Goal: Information Seeking & Learning: Learn about a topic

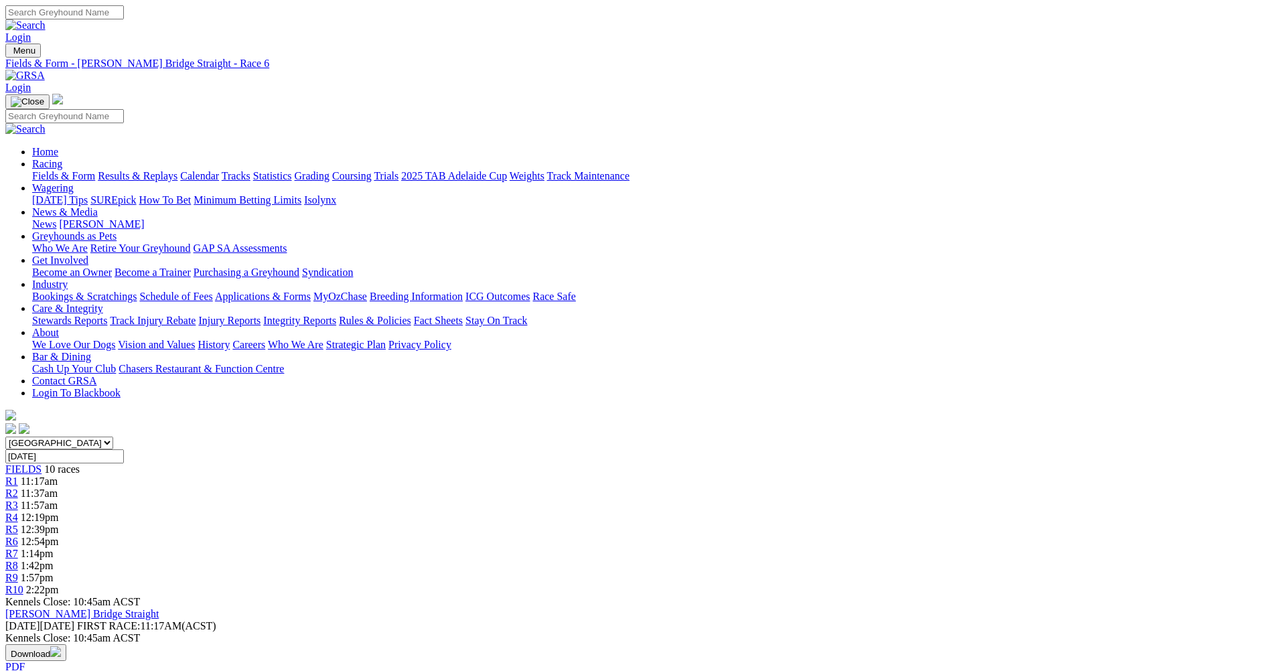
click at [54, 548] on span "1:14pm" at bounding box center [37, 553] width 33 height 11
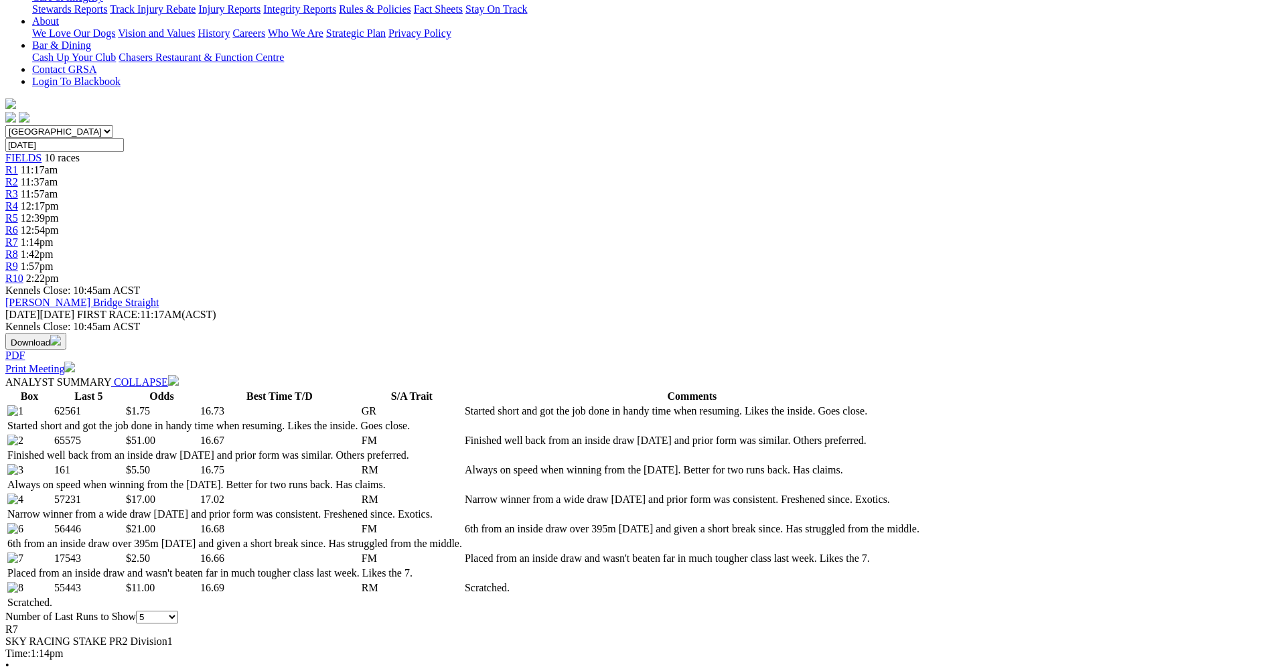
scroll to position [335, 0]
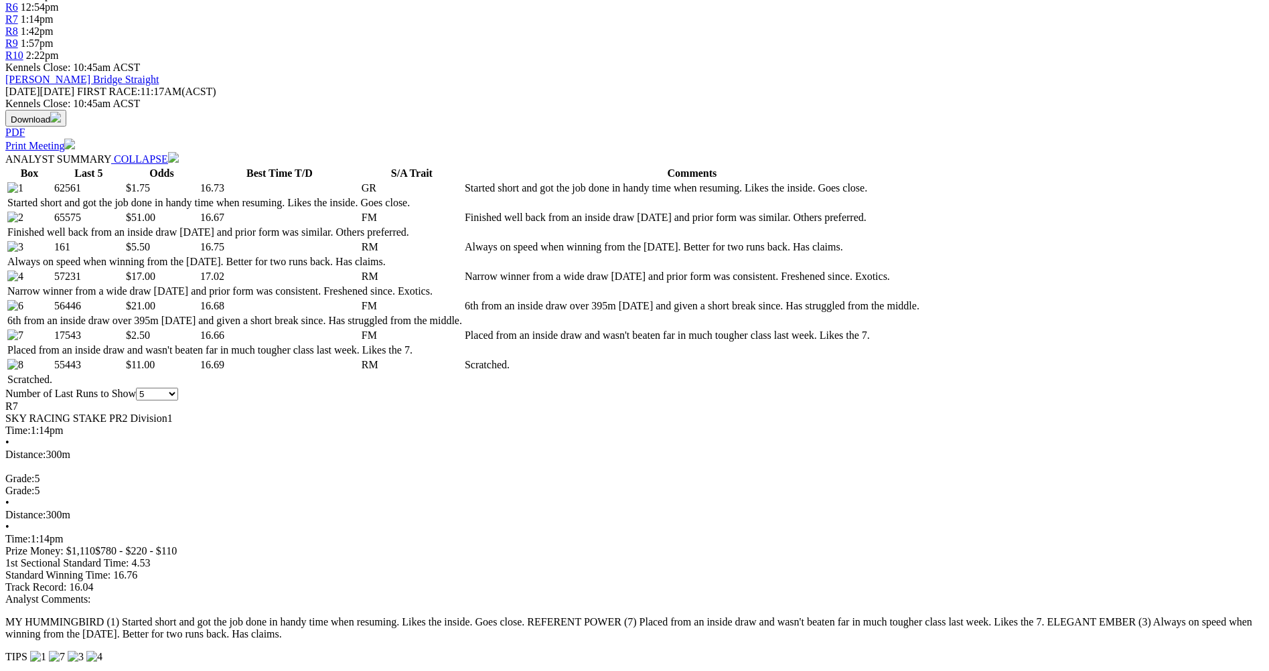
scroll to position [536, 0]
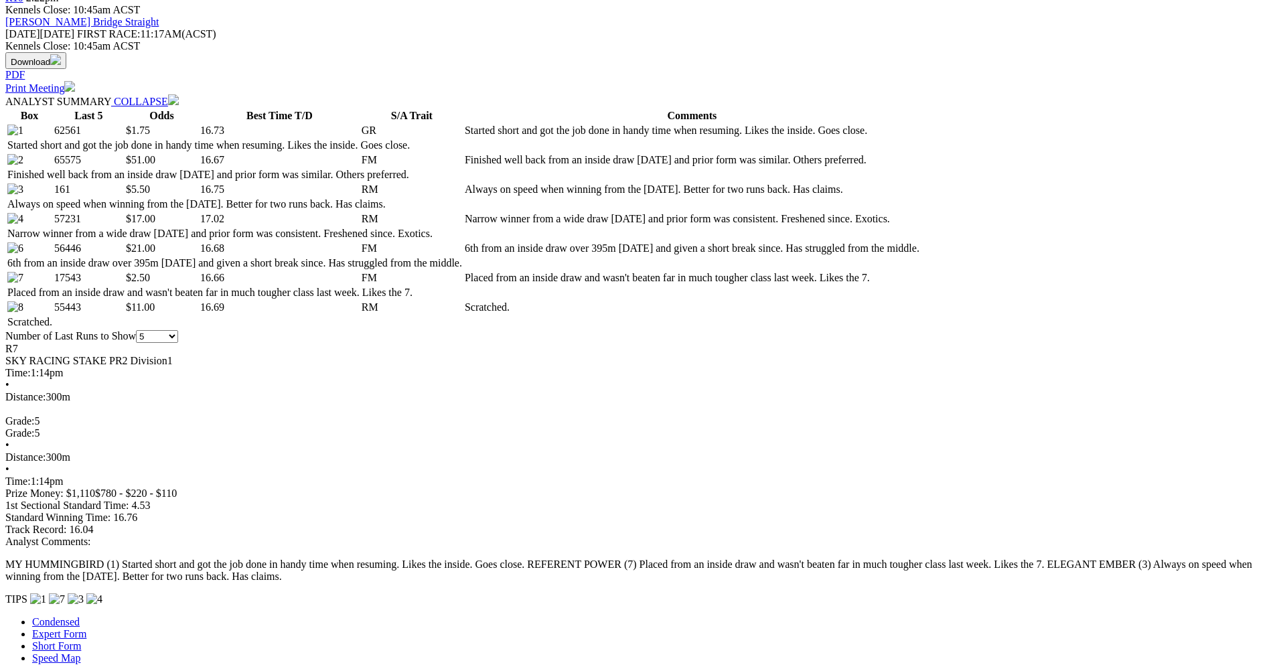
scroll to position [670, 0]
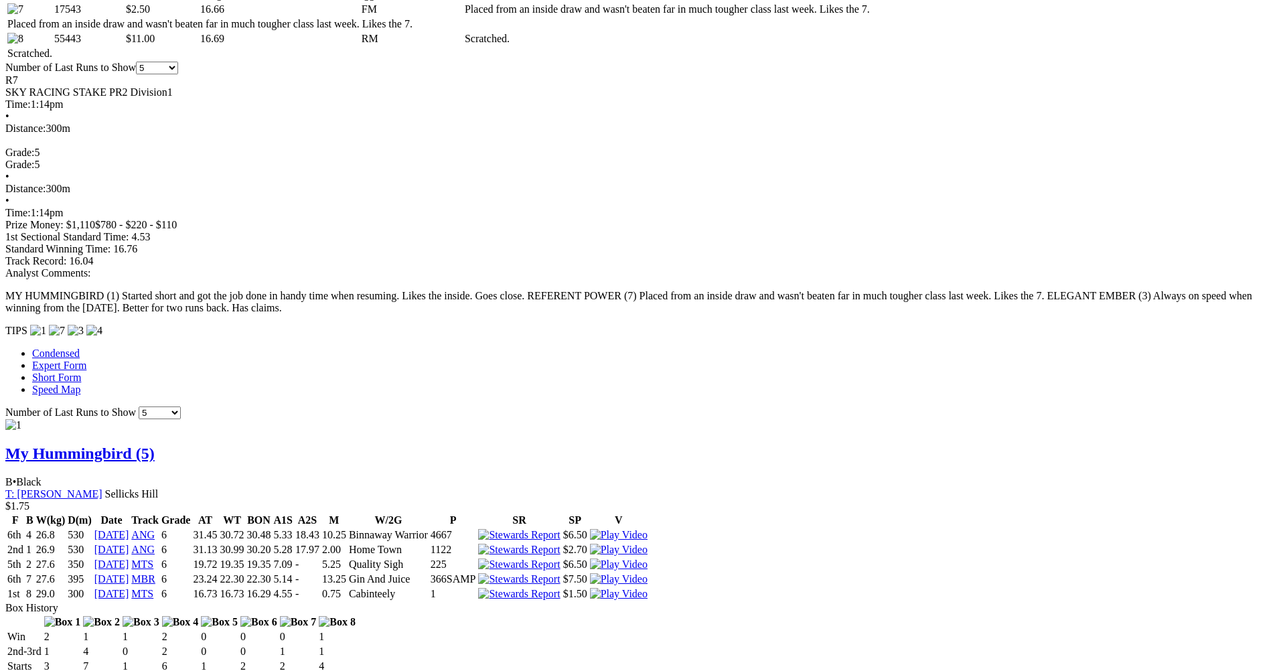
scroll to position [871, 0]
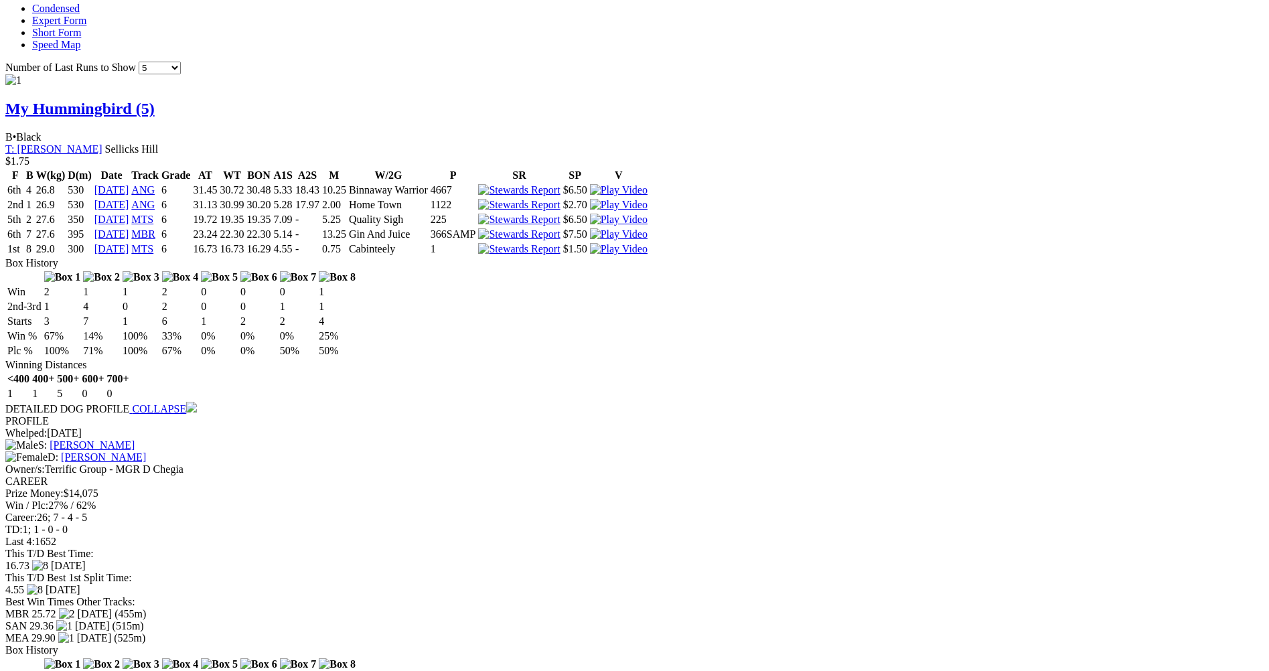
scroll to position [1273, 0]
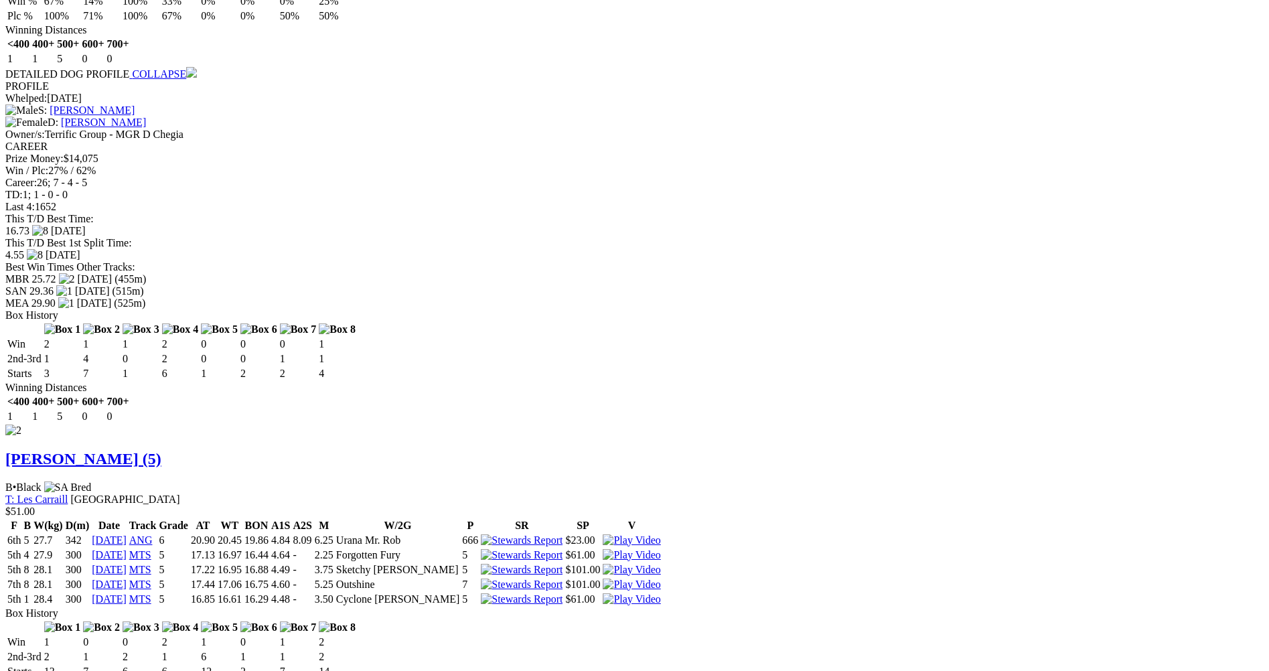
scroll to position [1608, 0]
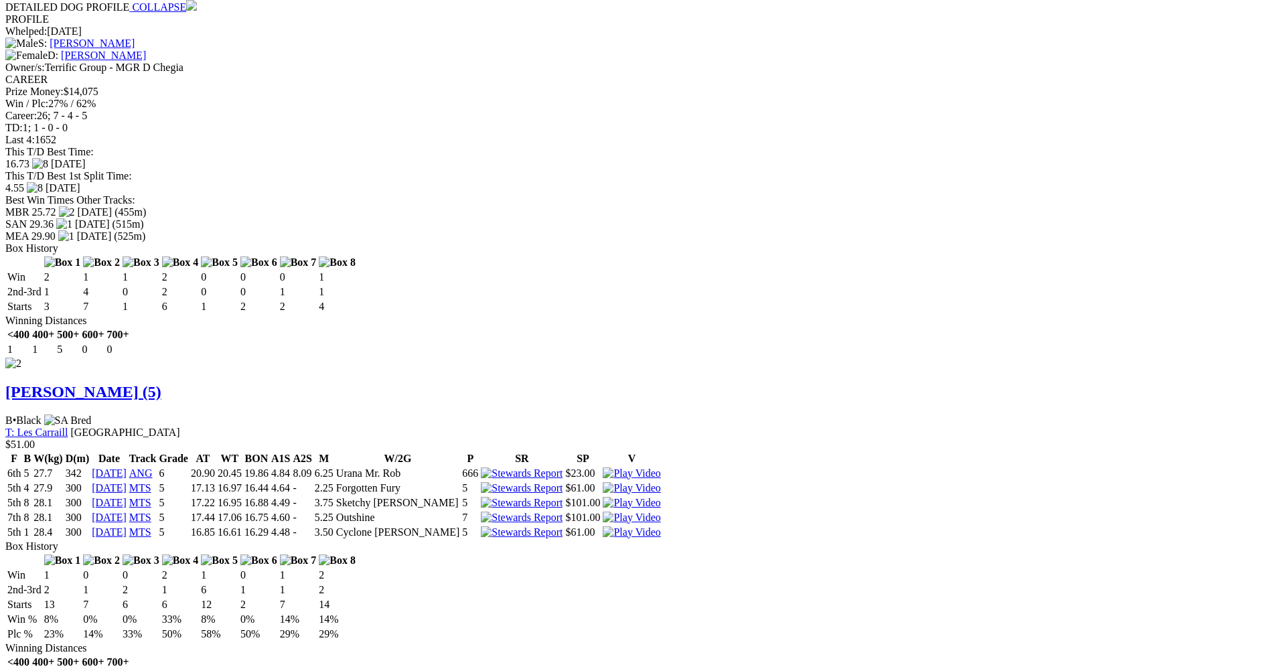
scroll to position [1675, 0]
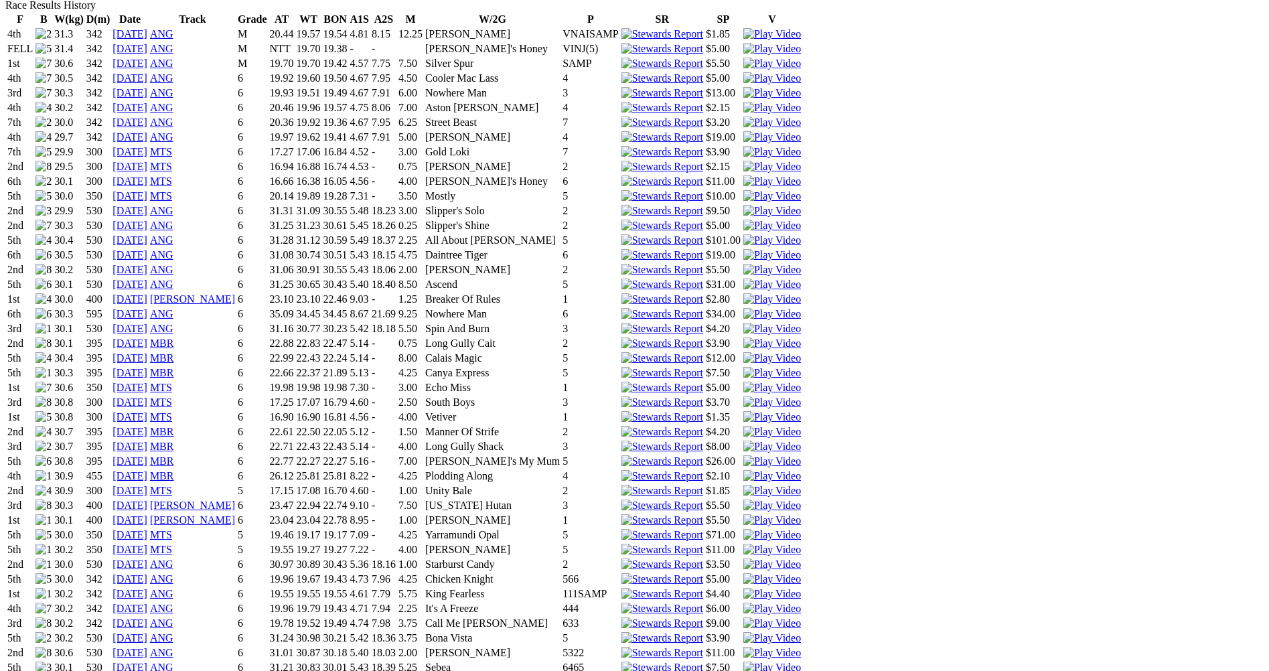
scroll to position [1005, 0]
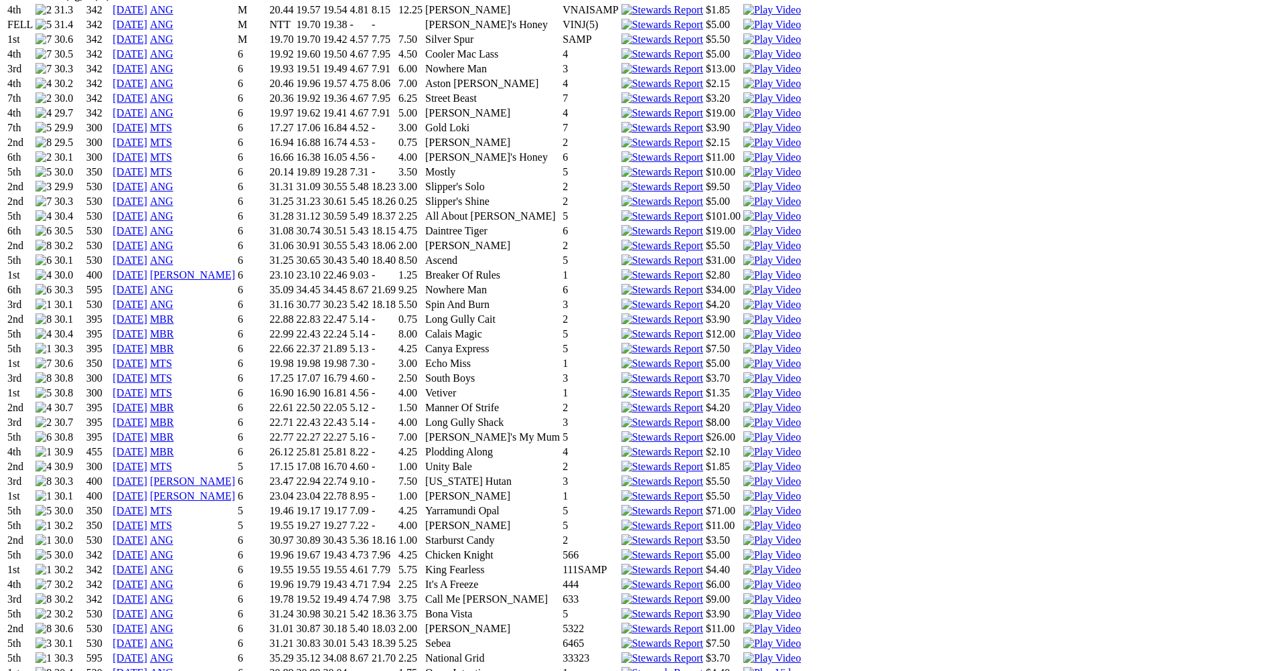
click at [801, 372] on img at bounding box center [773, 378] width 58 height 12
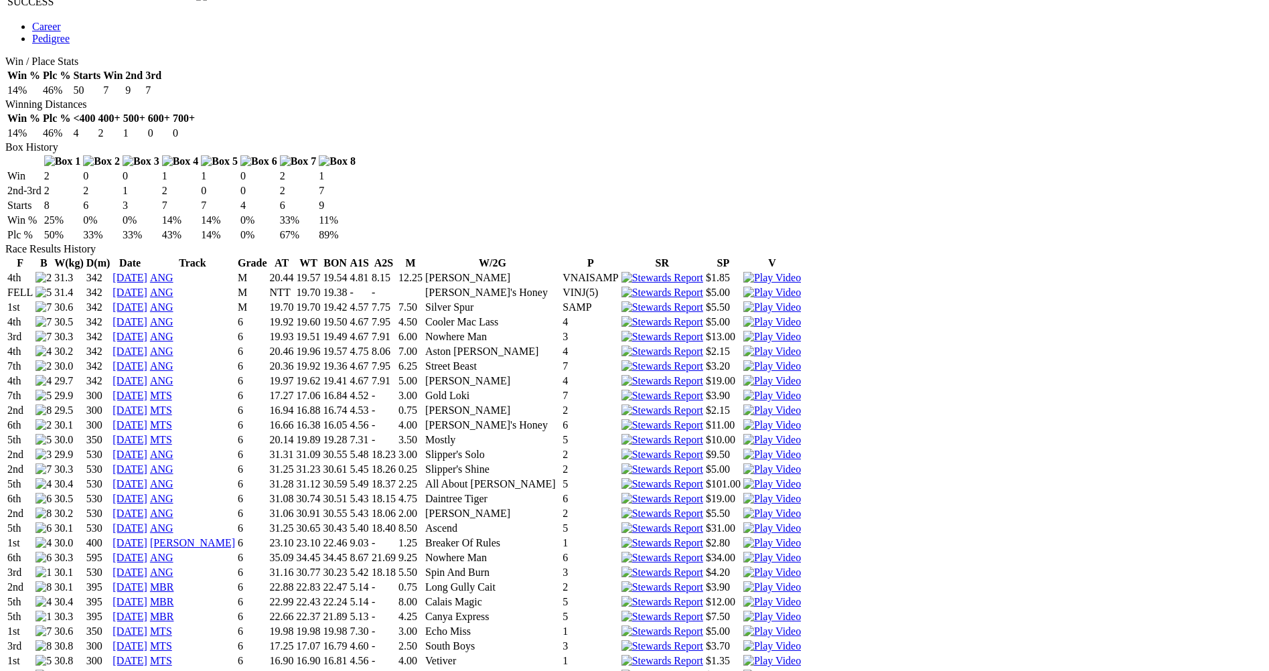
scroll to position [670, 0]
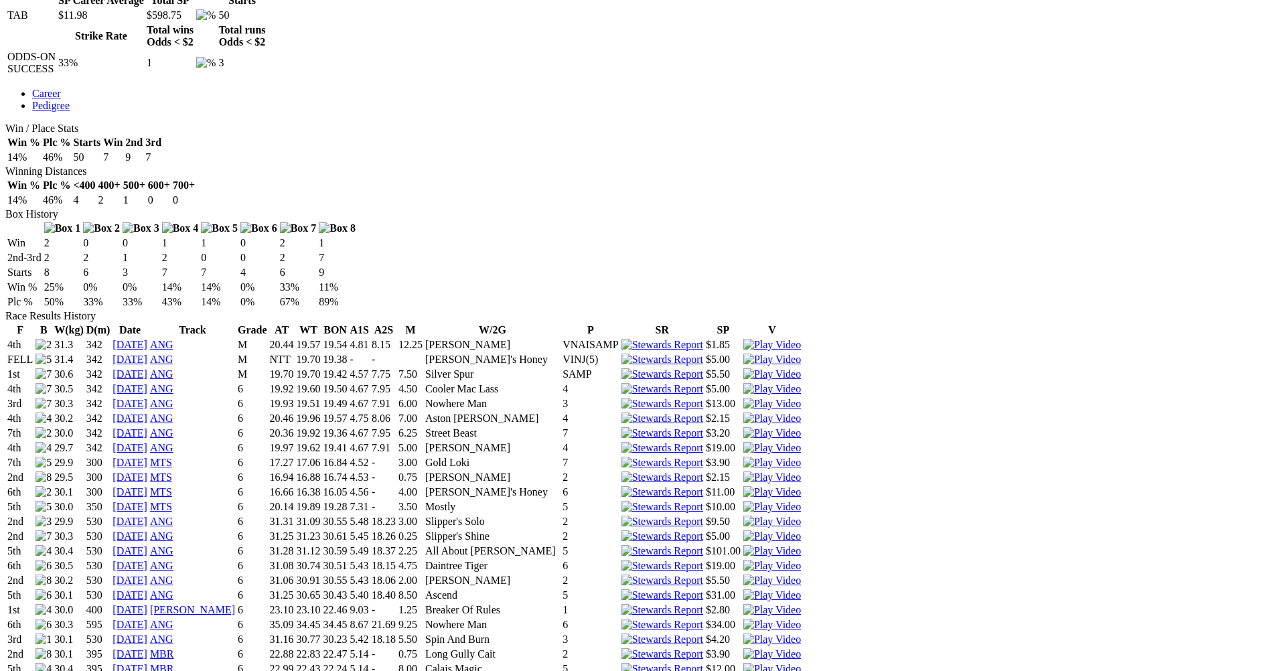
click at [801, 486] on img at bounding box center [773, 492] width 58 height 12
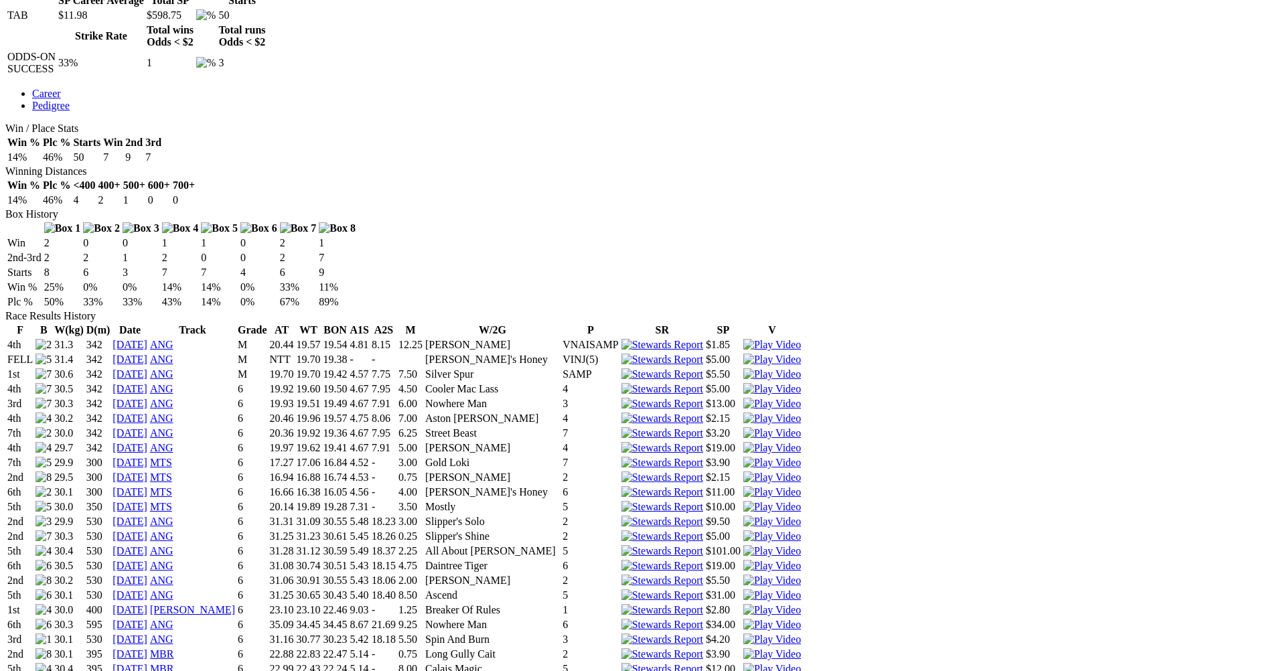
click at [801, 472] on img at bounding box center [773, 478] width 58 height 12
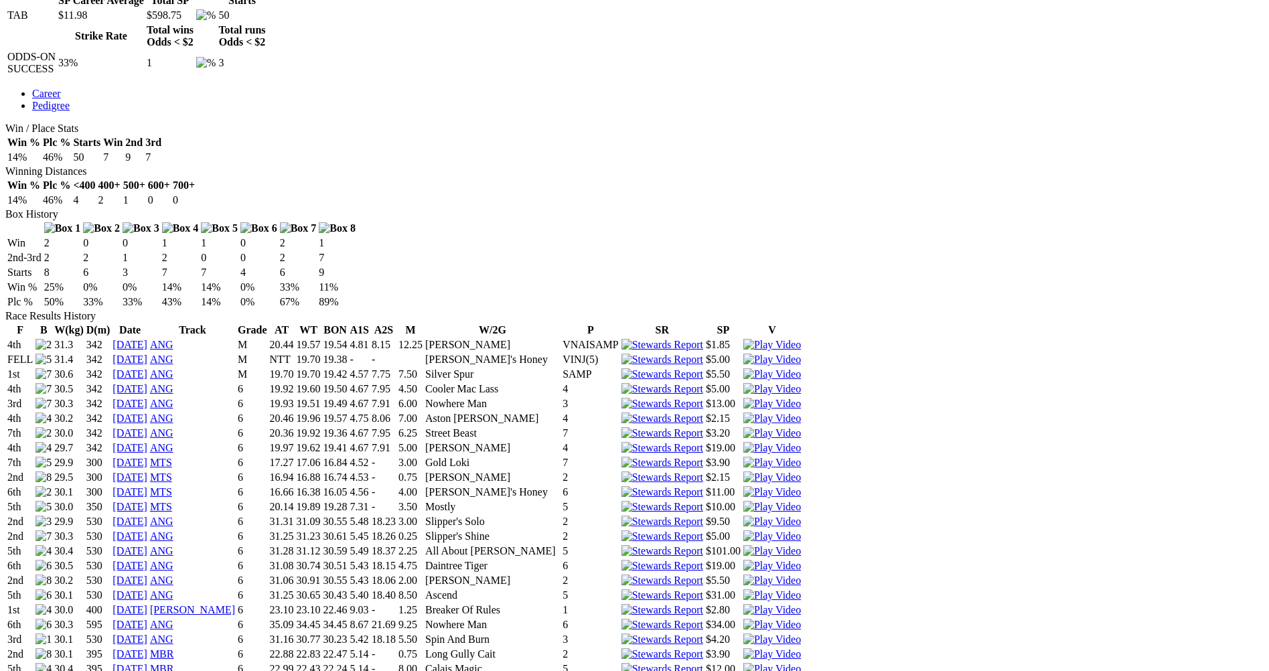
click at [801, 472] on img at bounding box center [773, 478] width 58 height 12
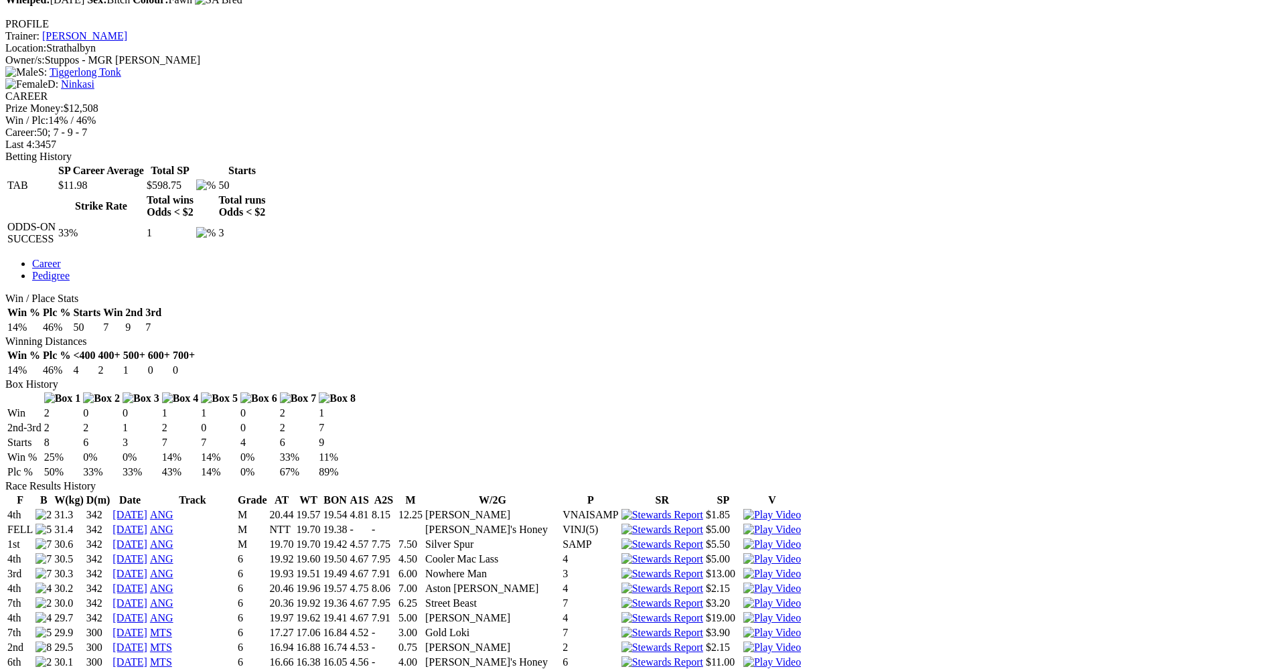
scroll to position [469, 0]
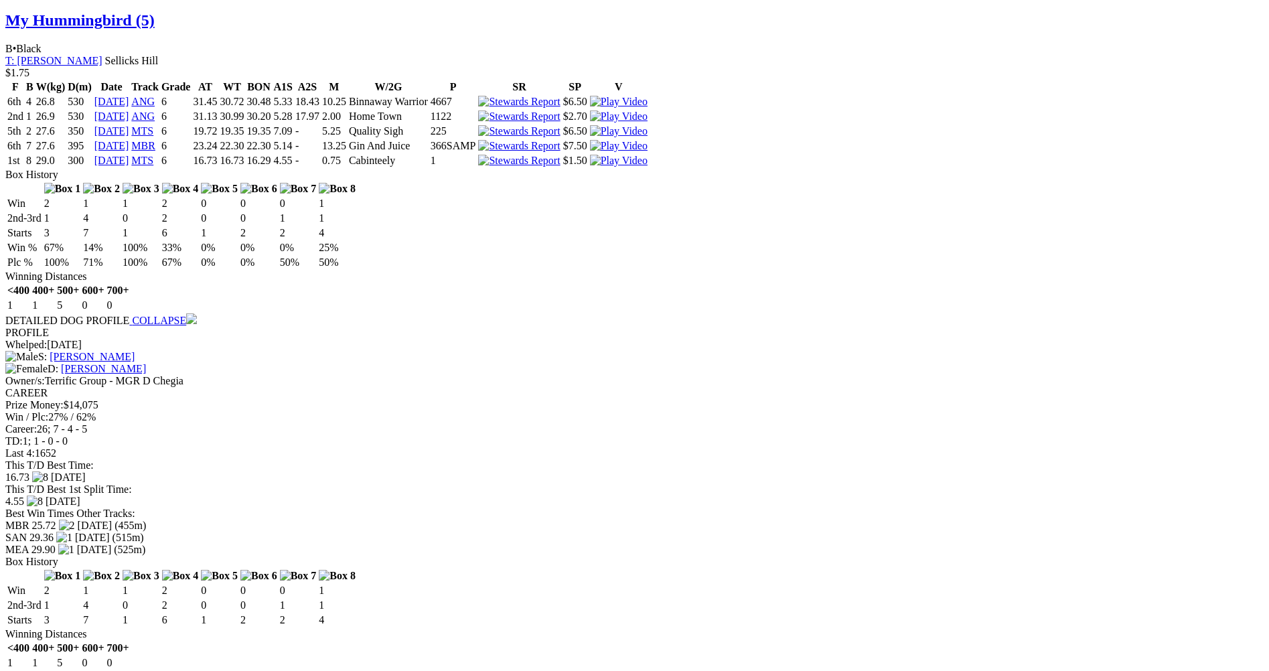
scroll to position [1541, 0]
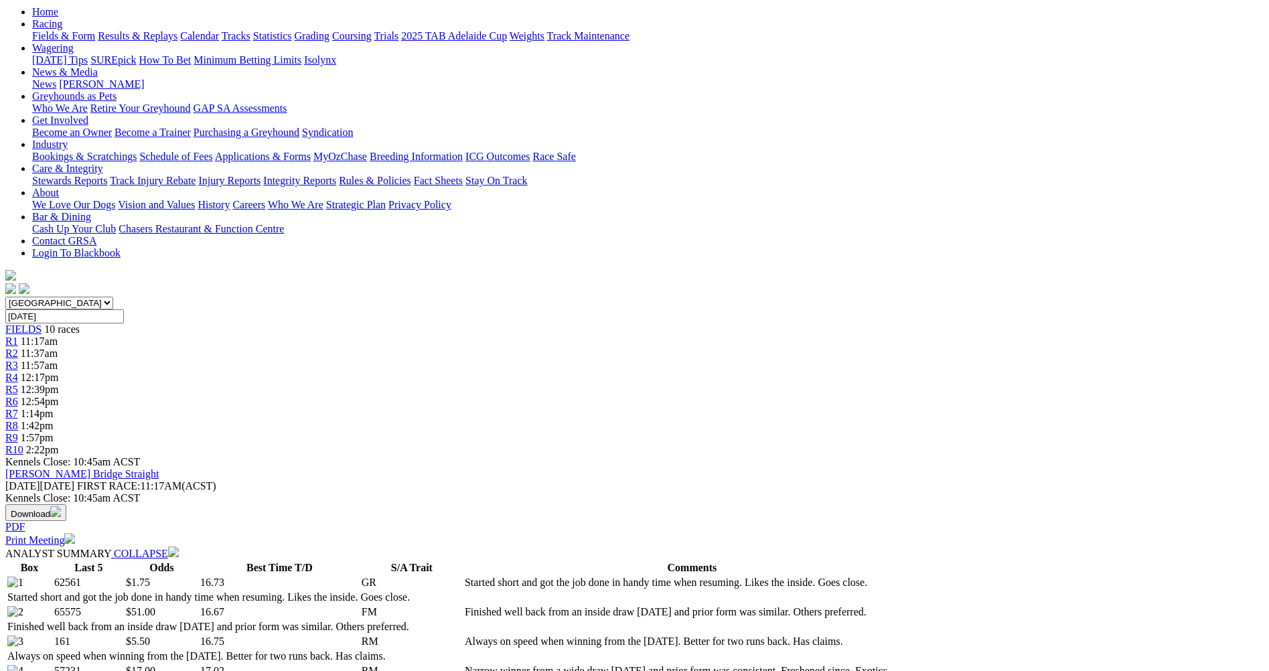
scroll to position [134, 0]
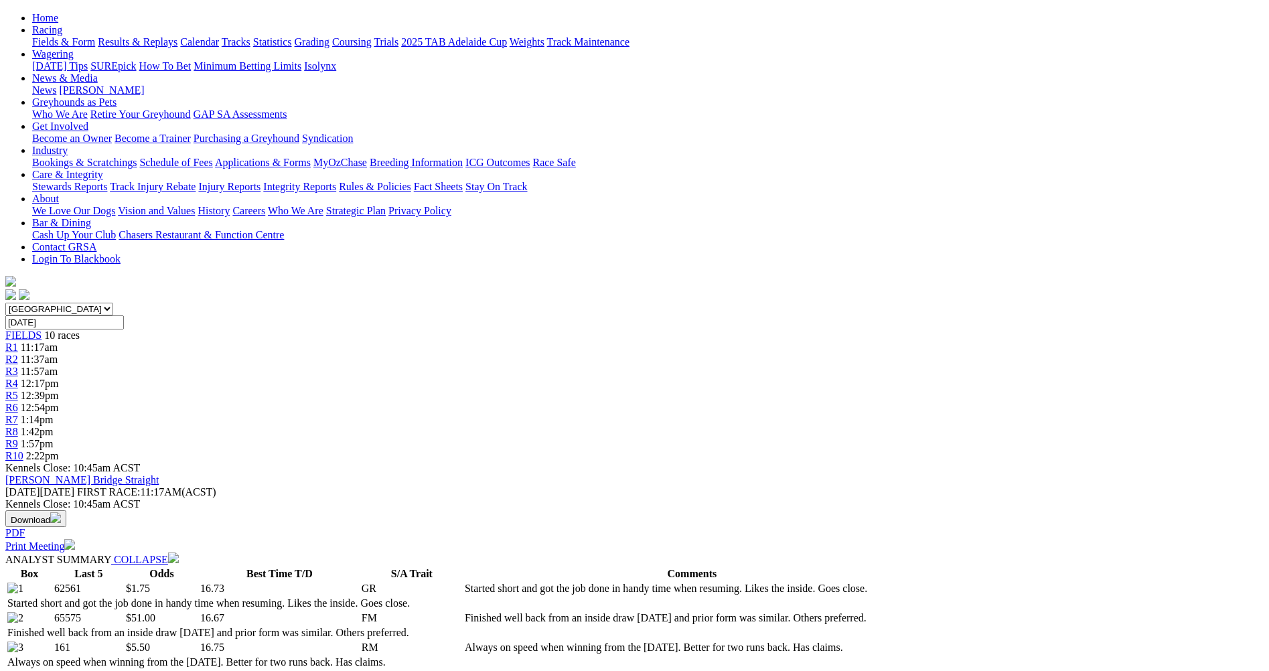
click at [18, 426] on span "R8" at bounding box center [11, 431] width 13 height 11
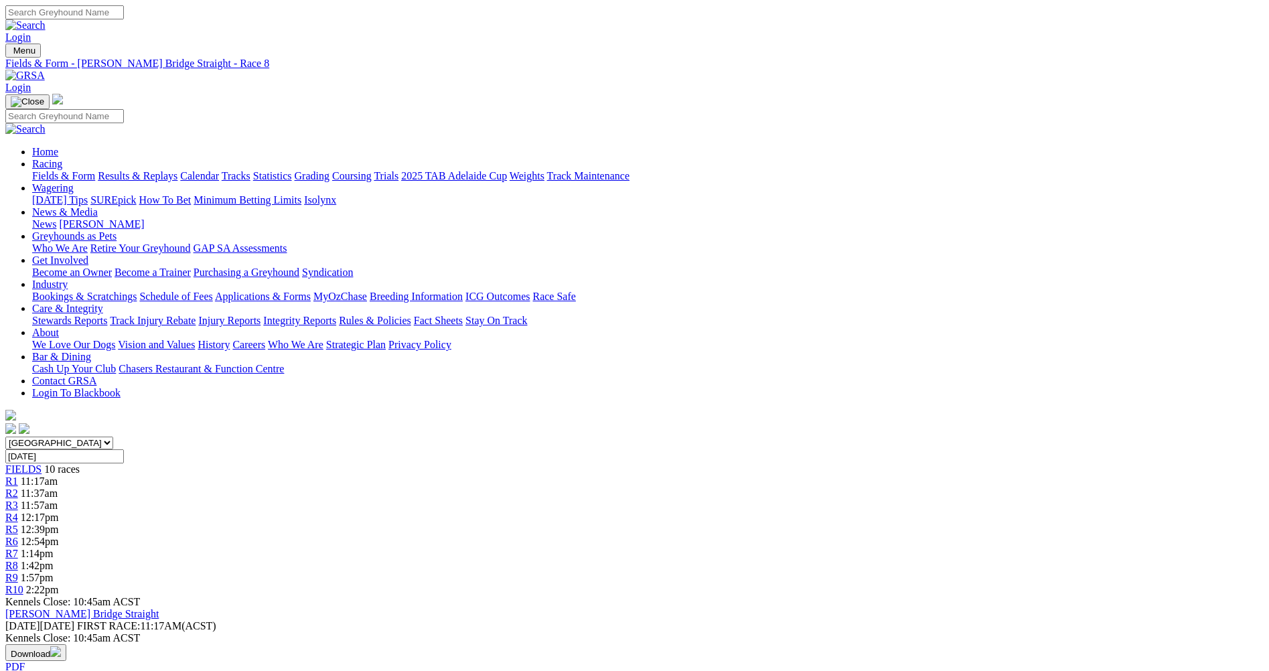
click at [18, 476] on span "R1" at bounding box center [11, 481] width 13 height 11
click at [414, 488] on div "R2 11:37am" at bounding box center [634, 494] width 1259 height 12
click at [495, 500] on div "R3 11:57am" at bounding box center [634, 506] width 1259 height 12
click at [567, 512] on div "R4 12:17pm" at bounding box center [634, 518] width 1259 height 12
drag, startPoint x: 641, startPoint y: 206, endPoint x: 663, endPoint y: 202, distance: 21.8
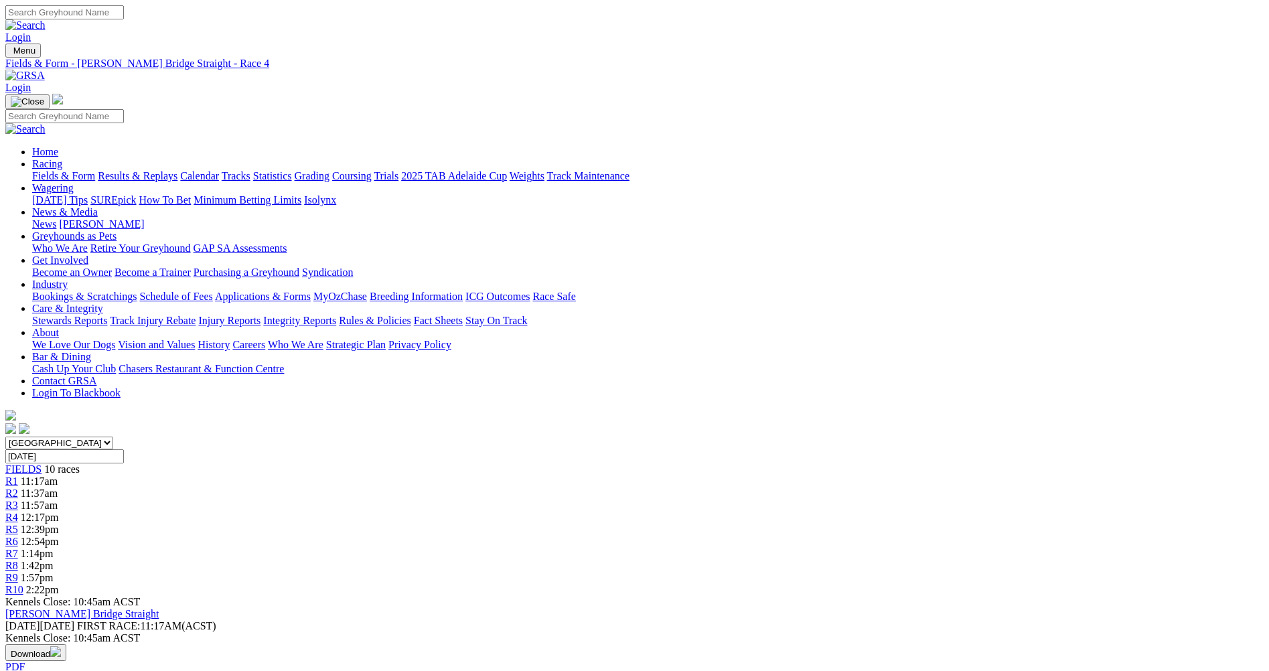
click at [18, 524] on span "R5" at bounding box center [11, 529] width 13 height 11
click at [18, 536] on span "R6" at bounding box center [11, 541] width 13 height 11
click at [18, 548] on span "R7" at bounding box center [11, 553] width 13 height 11
click at [18, 560] on span "R8" at bounding box center [11, 565] width 13 height 11
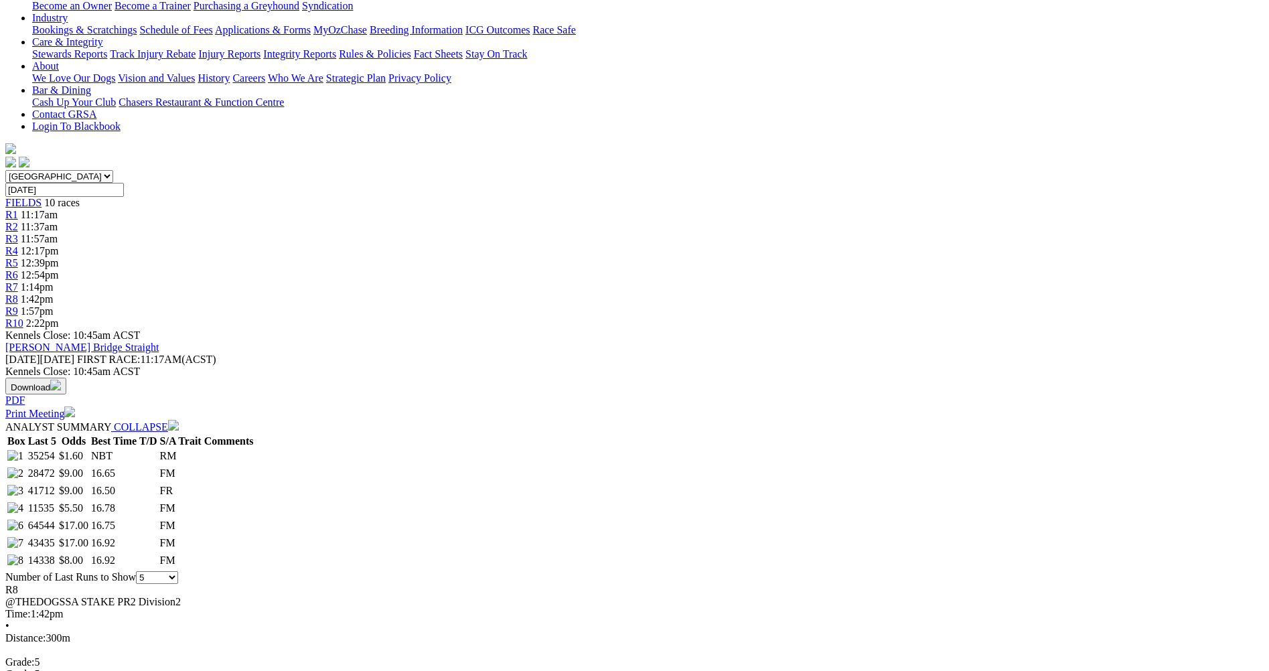
scroll to position [268, 0]
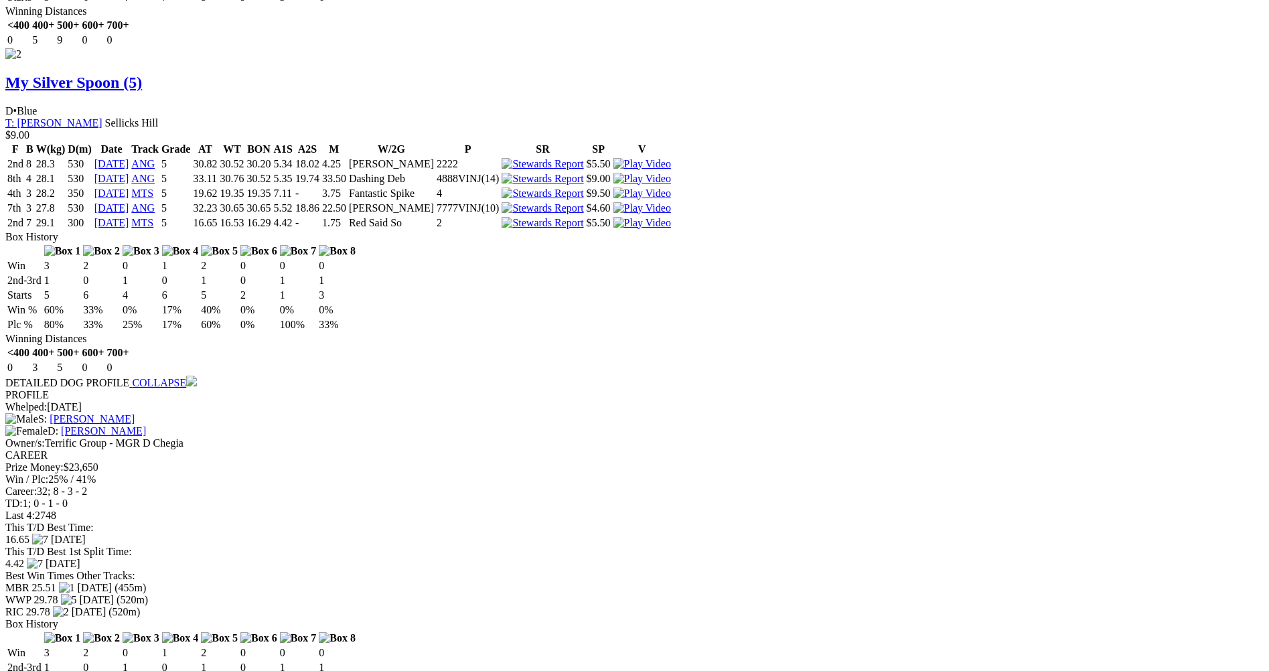
scroll to position [1876, 0]
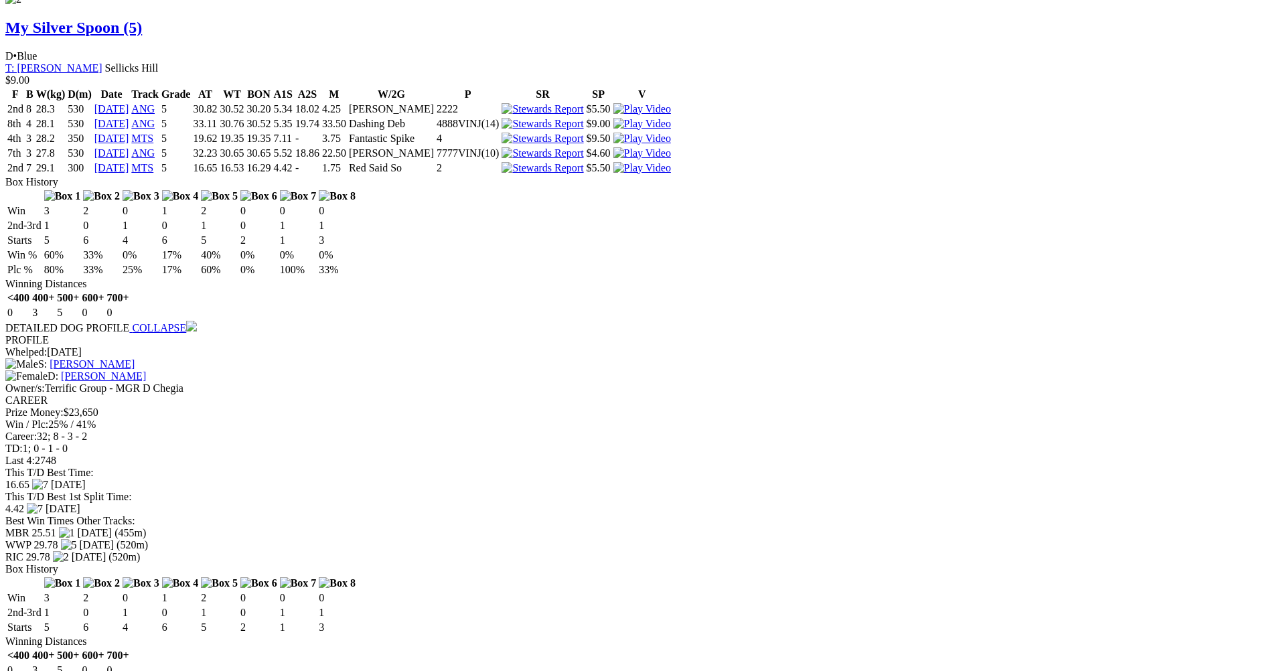
drag, startPoint x: 317, startPoint y: 442, endPoint x: 320, endPoint y: 434, distance: 8.7
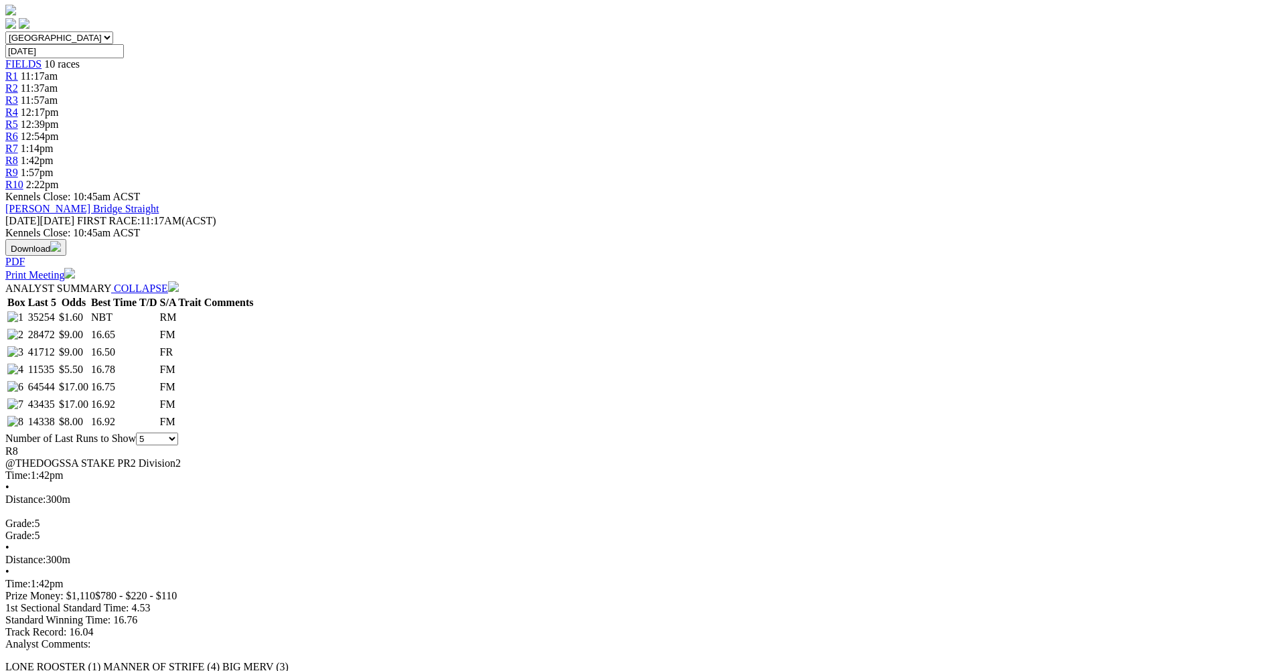
scroll to position [469, 0]
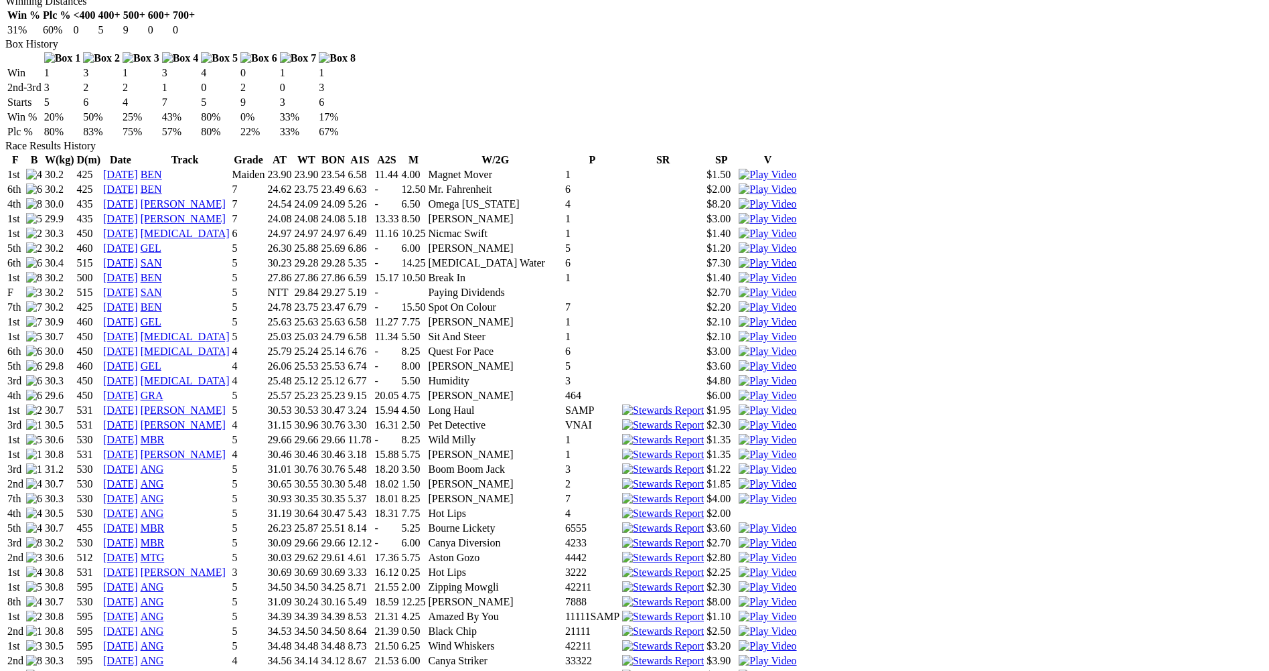
scroll to position [871, 0]
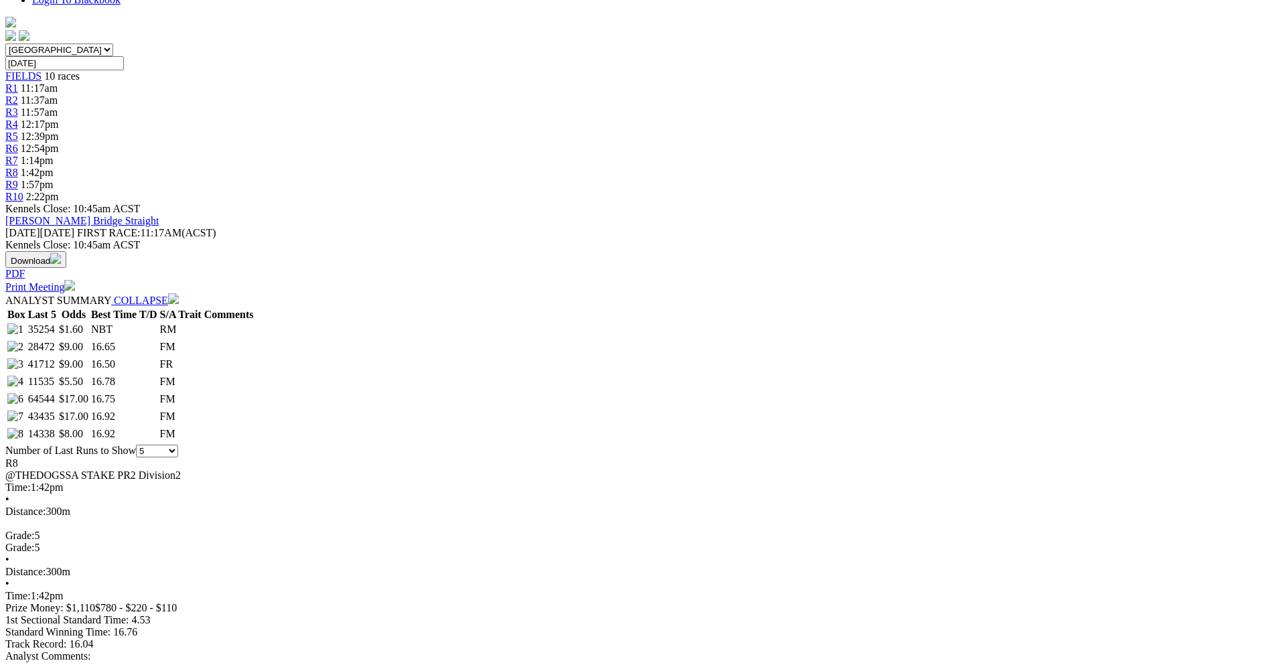
scroll to position [402, 0]
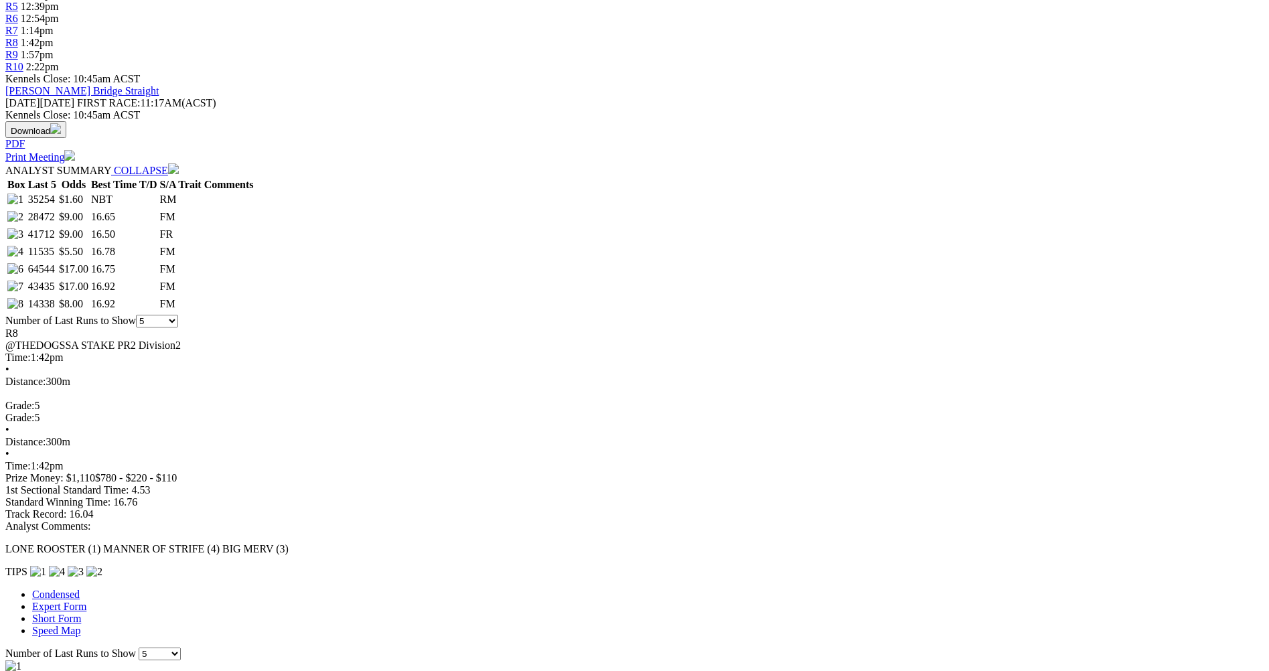
scroll to position [603, 0]
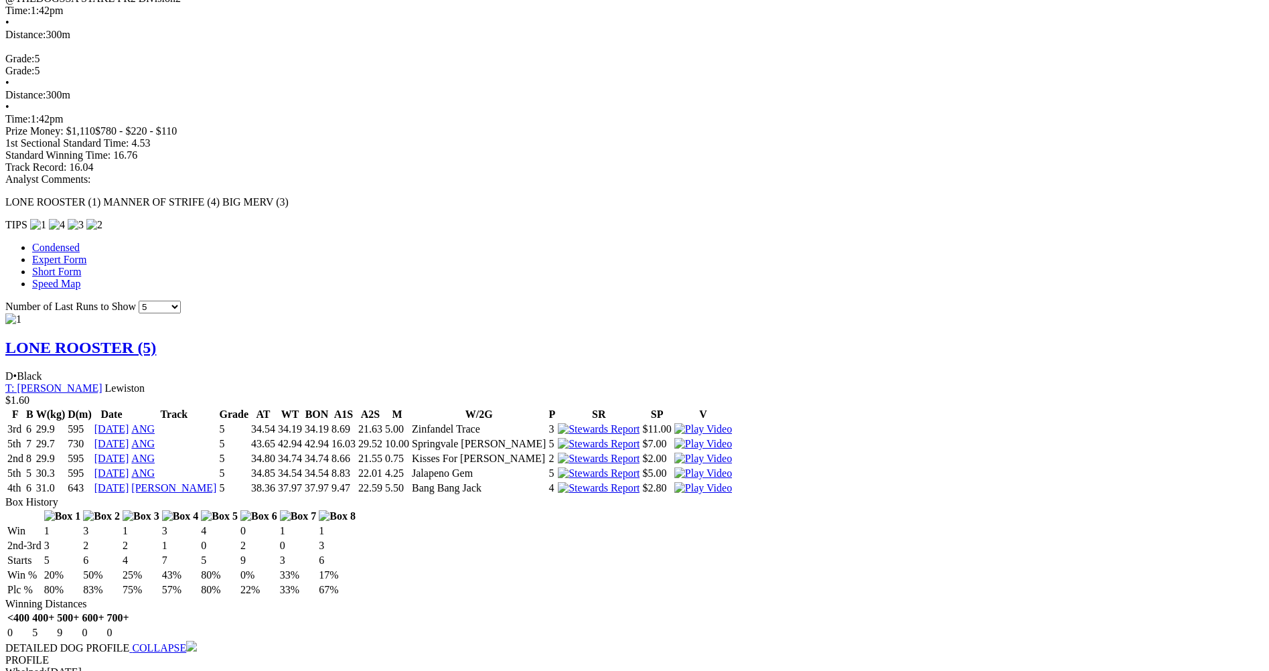
scroll to position [871, 0]
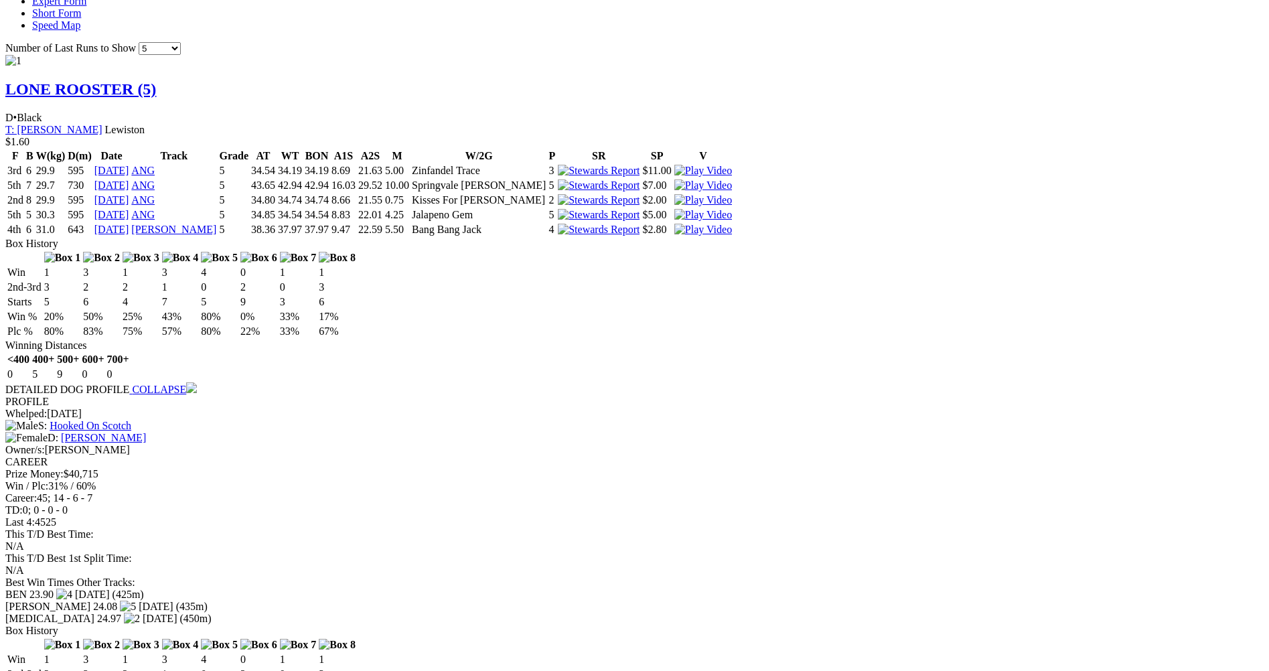
scroll to position [1206, 0]
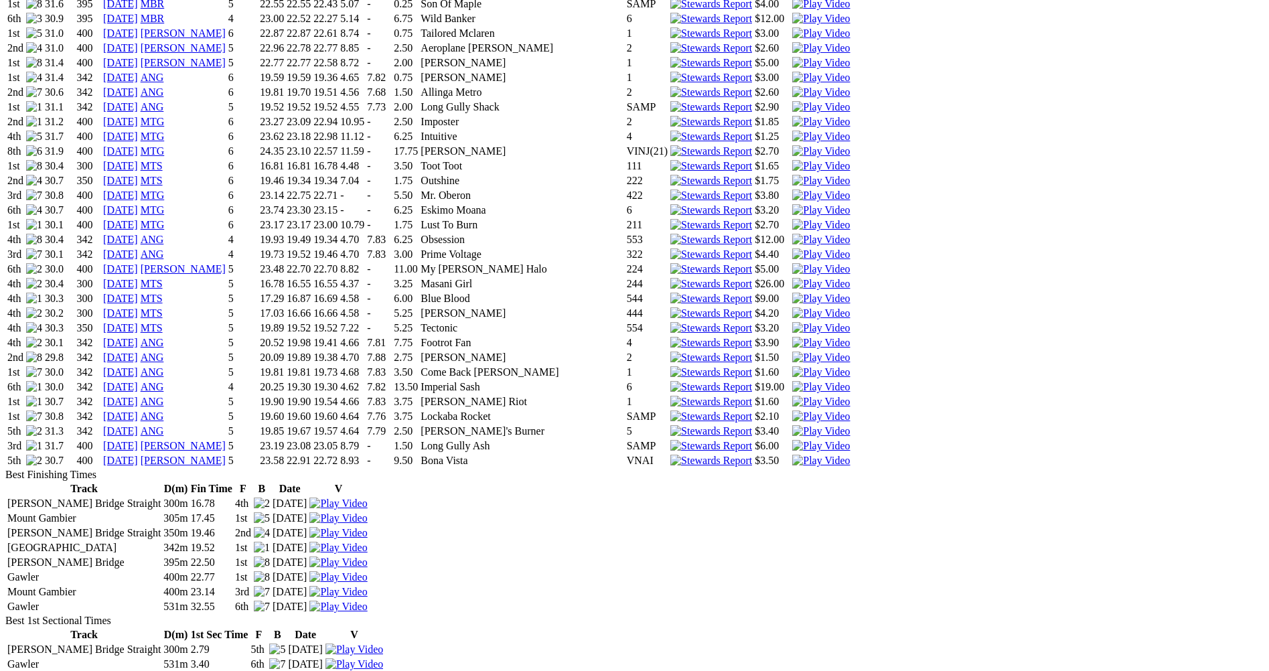
scroll to position [1206, 0]
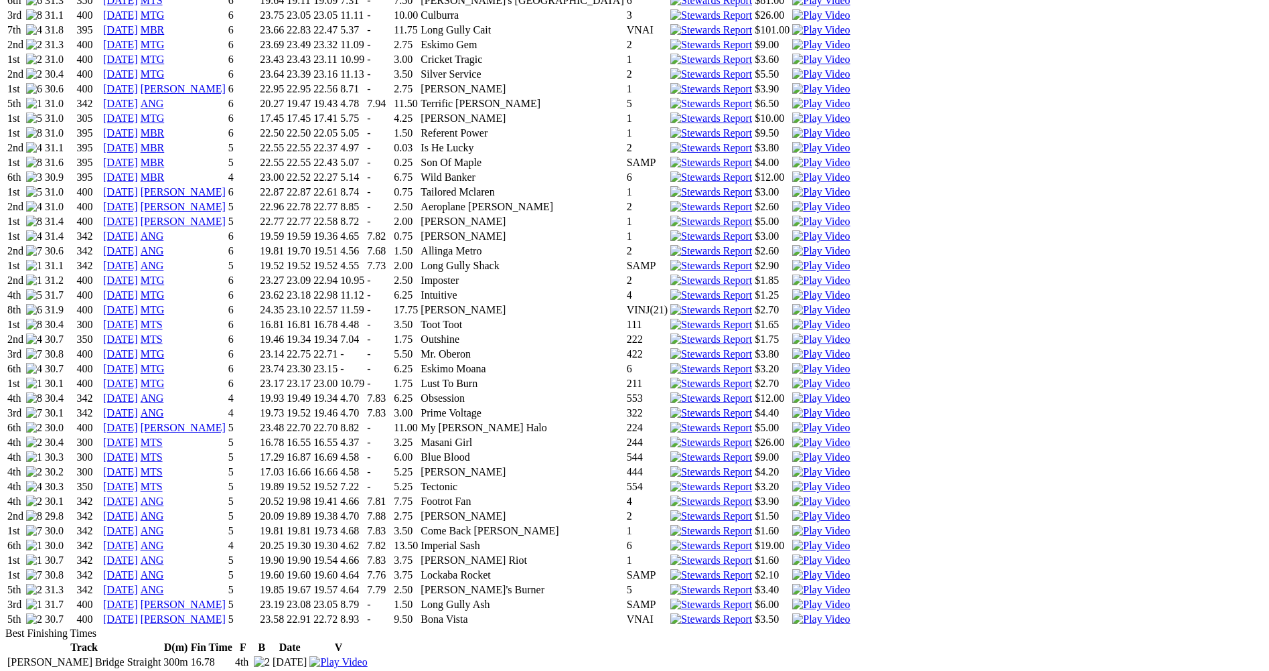
click at [833, 481] on img at bounding box center [821, 487] width 58 height 12
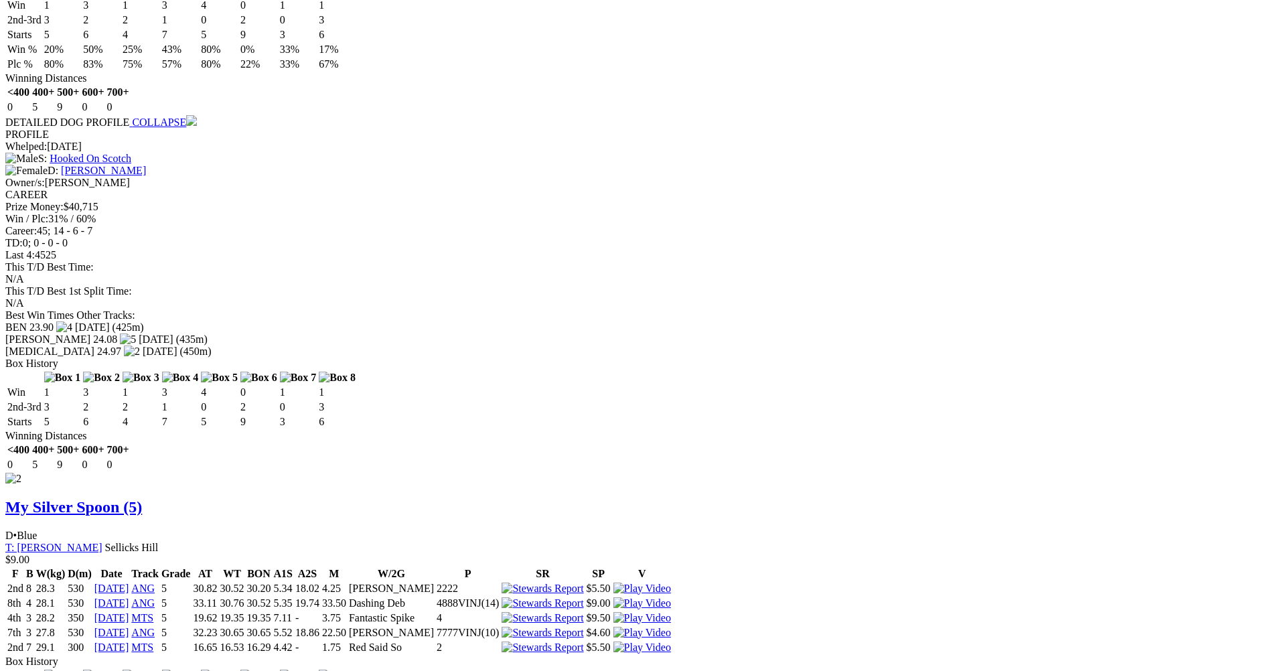
scroll to position [1474, 0]
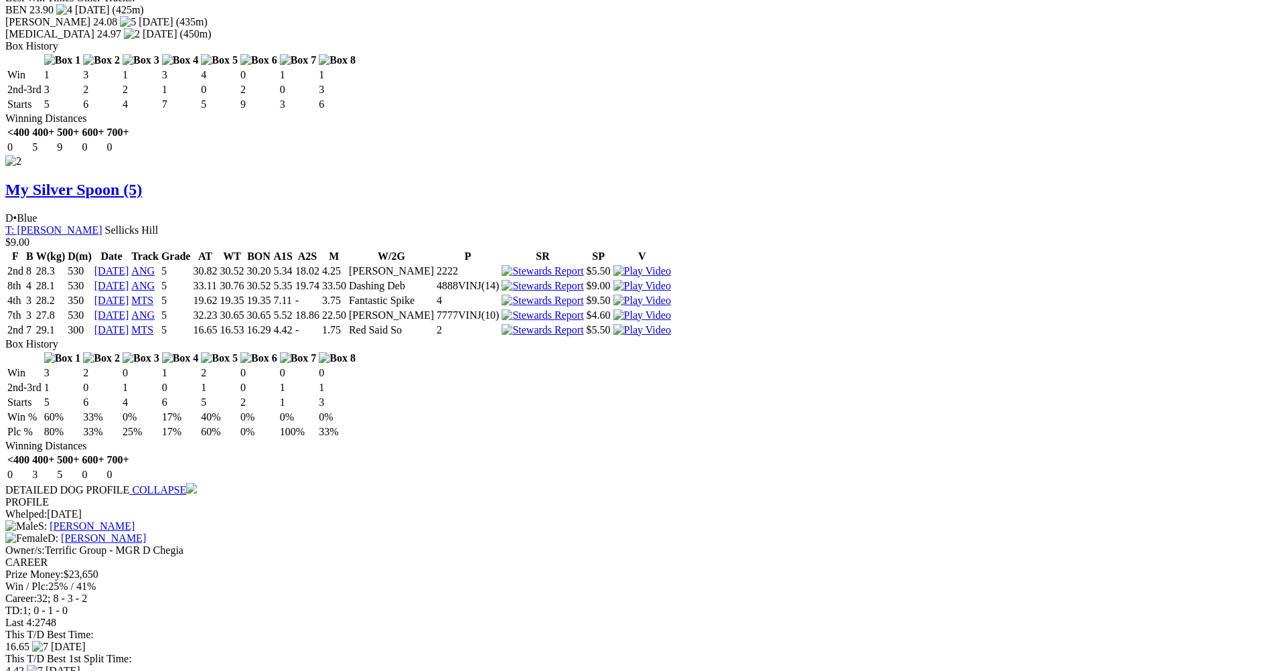
scroll to position [2032, 0]
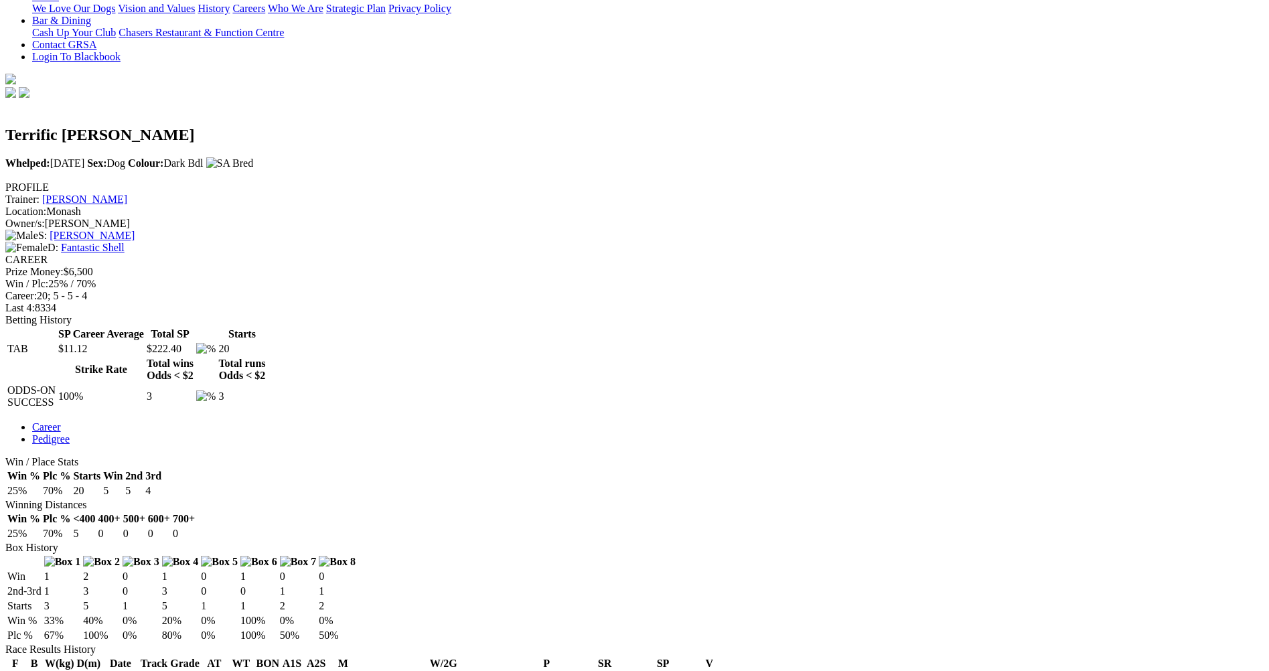
scroll to position [402, 0]
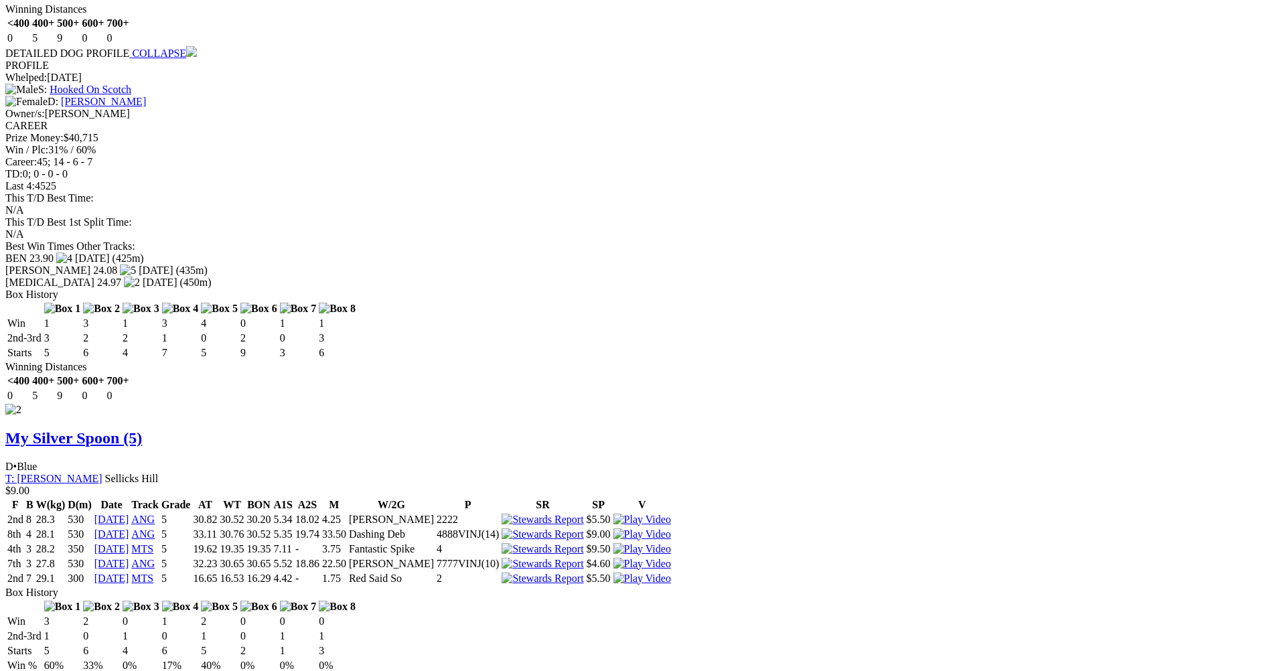
scroll to position [1675, 0]
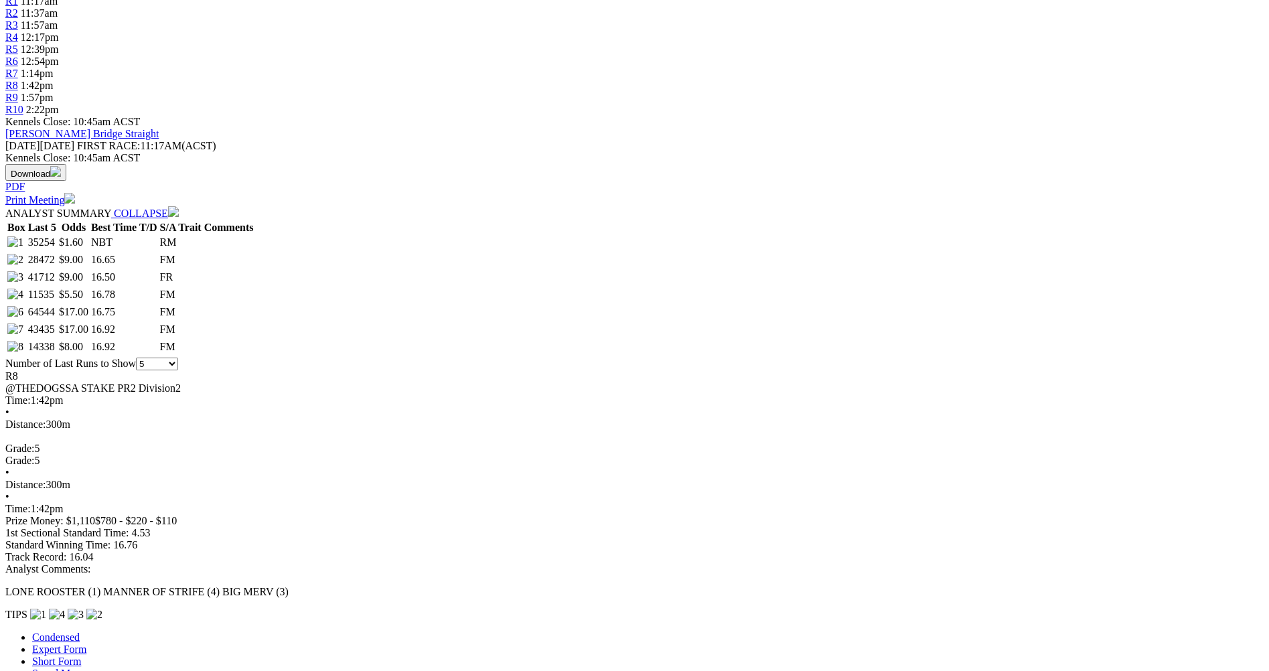
scroll to position [469, 0]
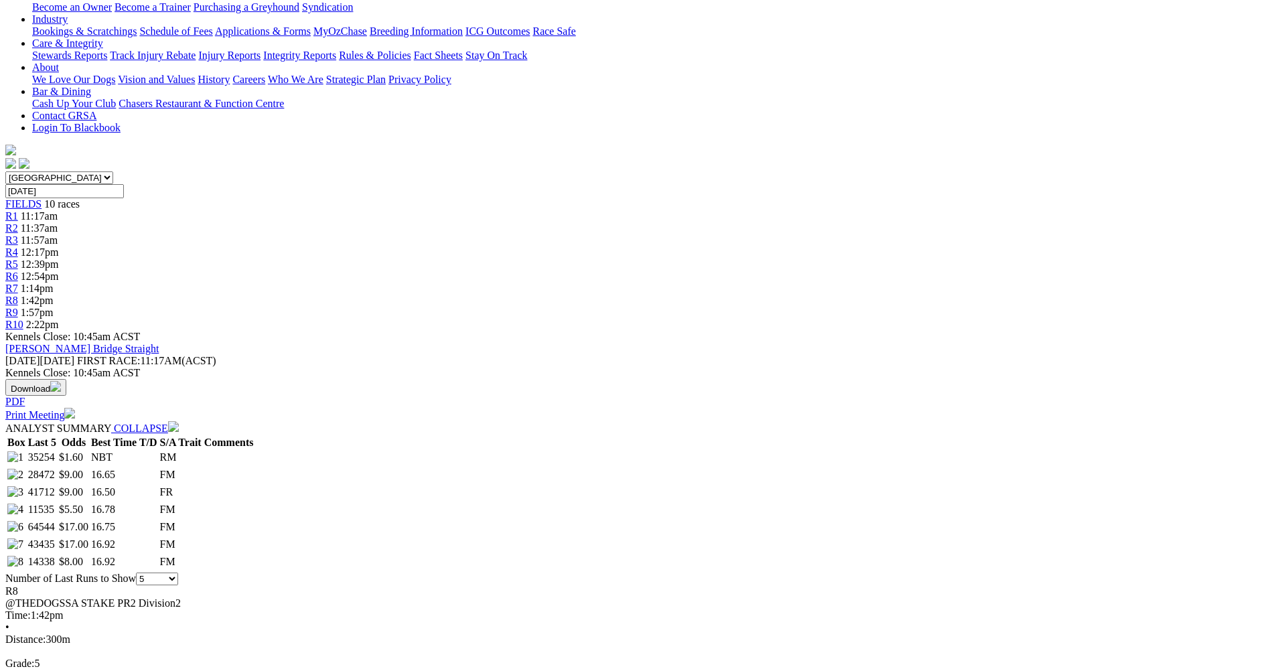
scroll to position [0, 0]
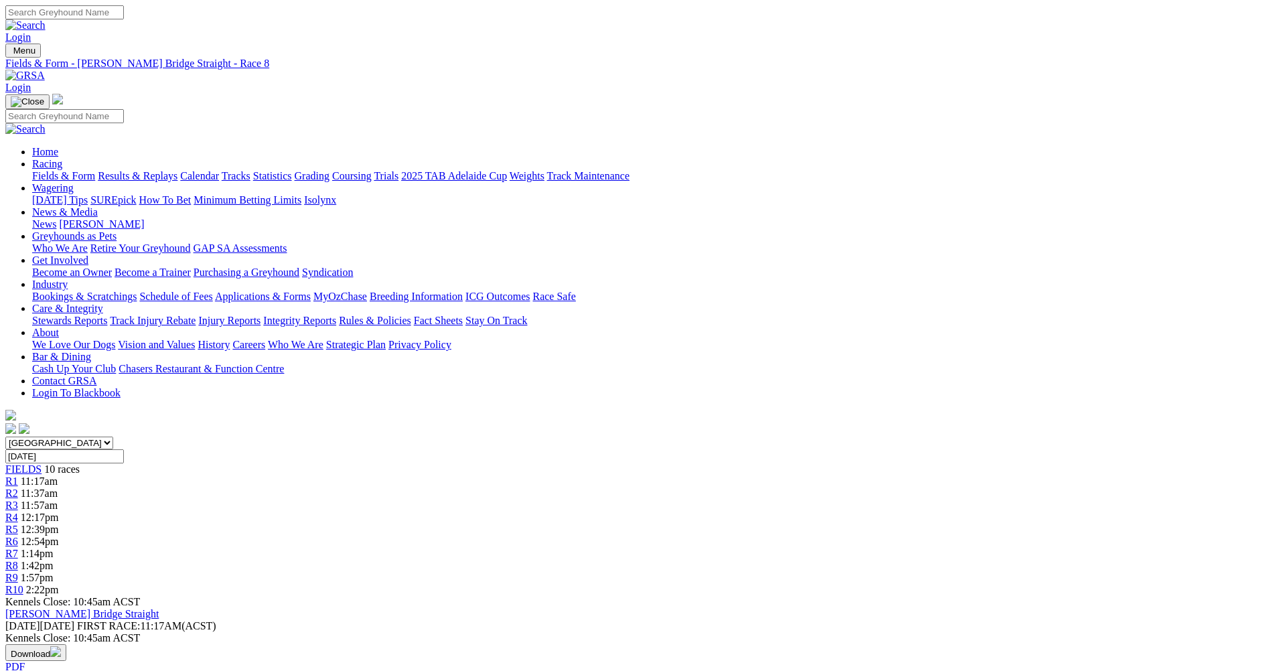
click at [18, 572] on span "R9" at bounding box center [11, 577] width 13 height 11
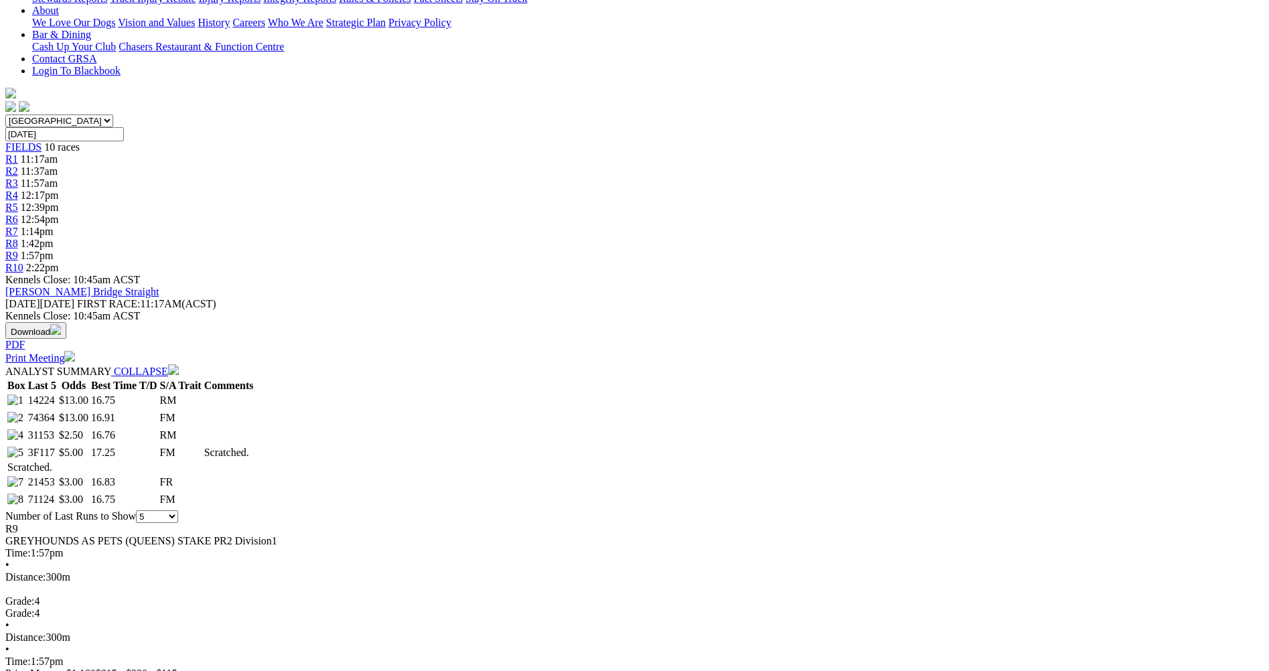
scroll to position [335, 0]
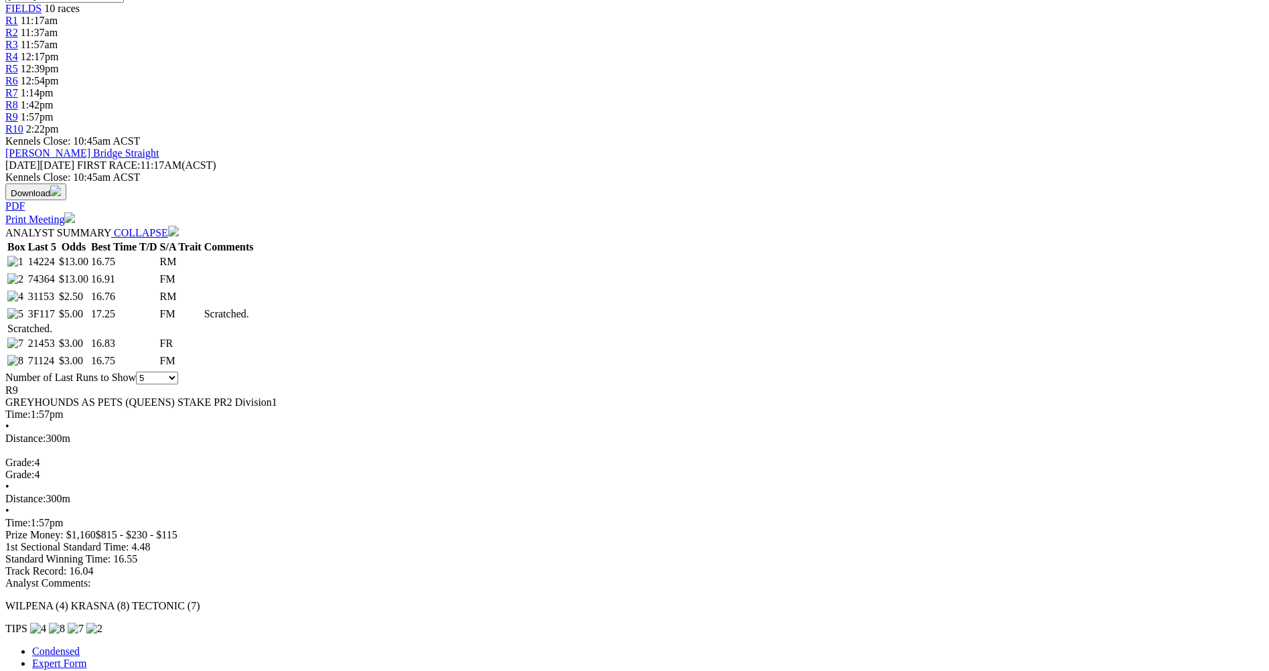
scroll to position [469, 0]
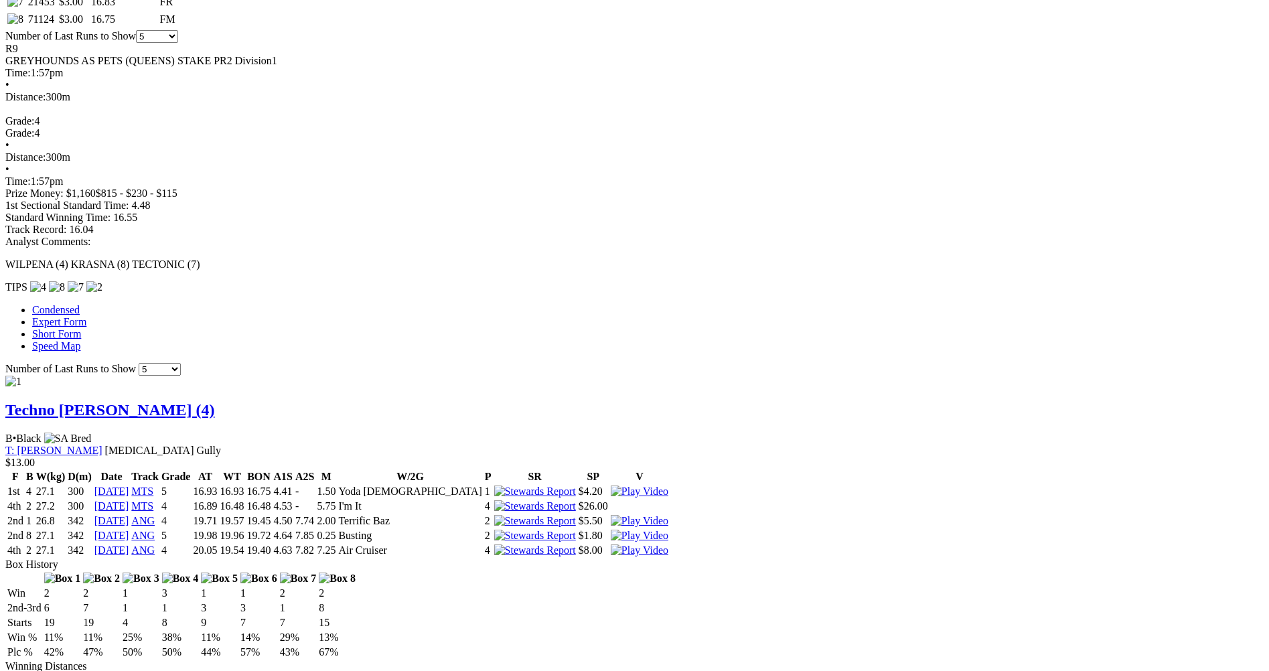
scroll to position [804, 0]
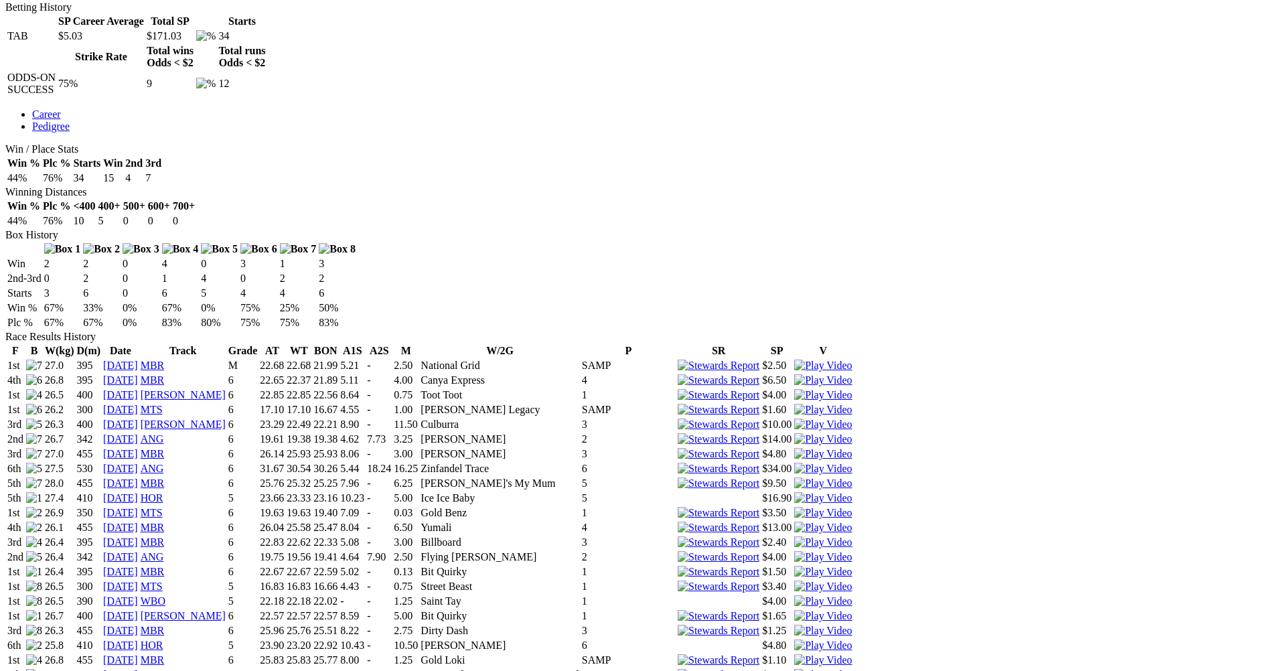
scroll to position [670, 0]
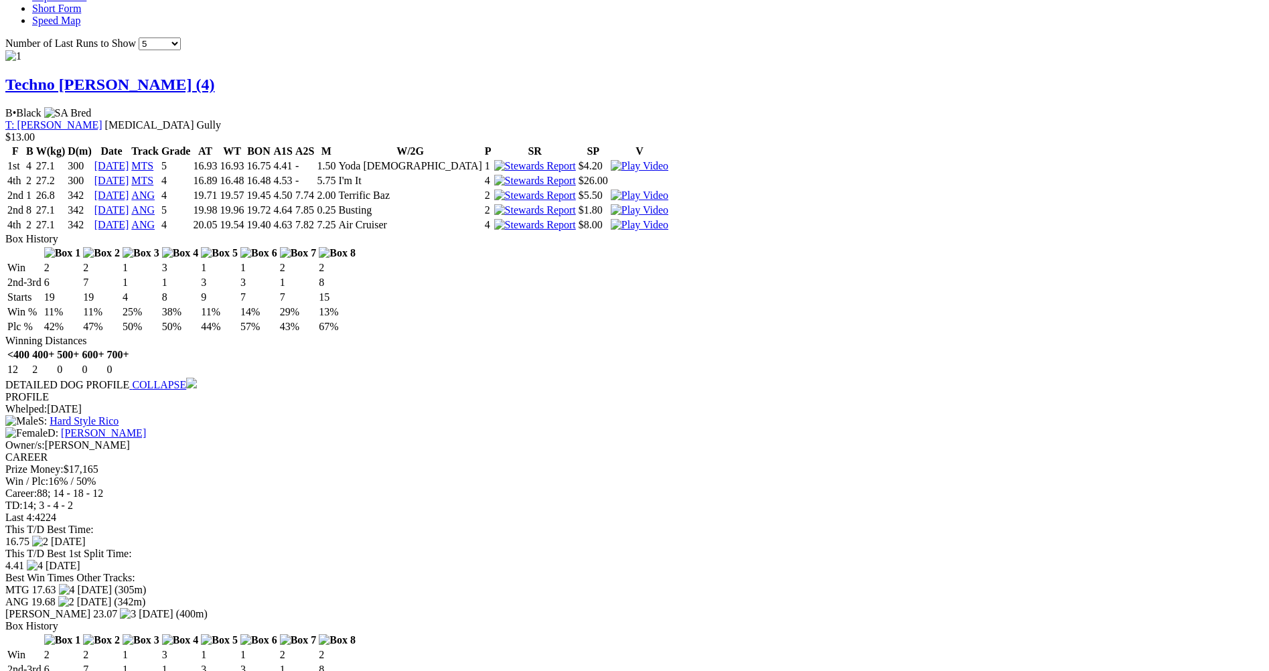
scroll to position [1139, 0]
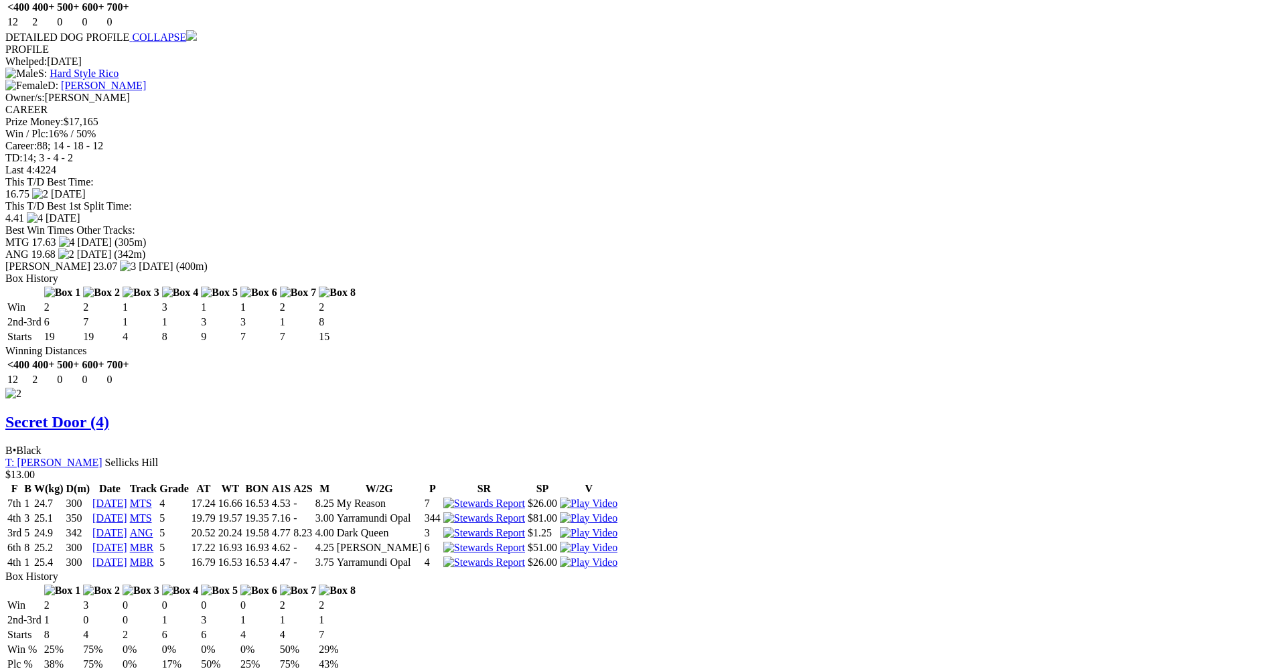
scroll to position [1488, 0]
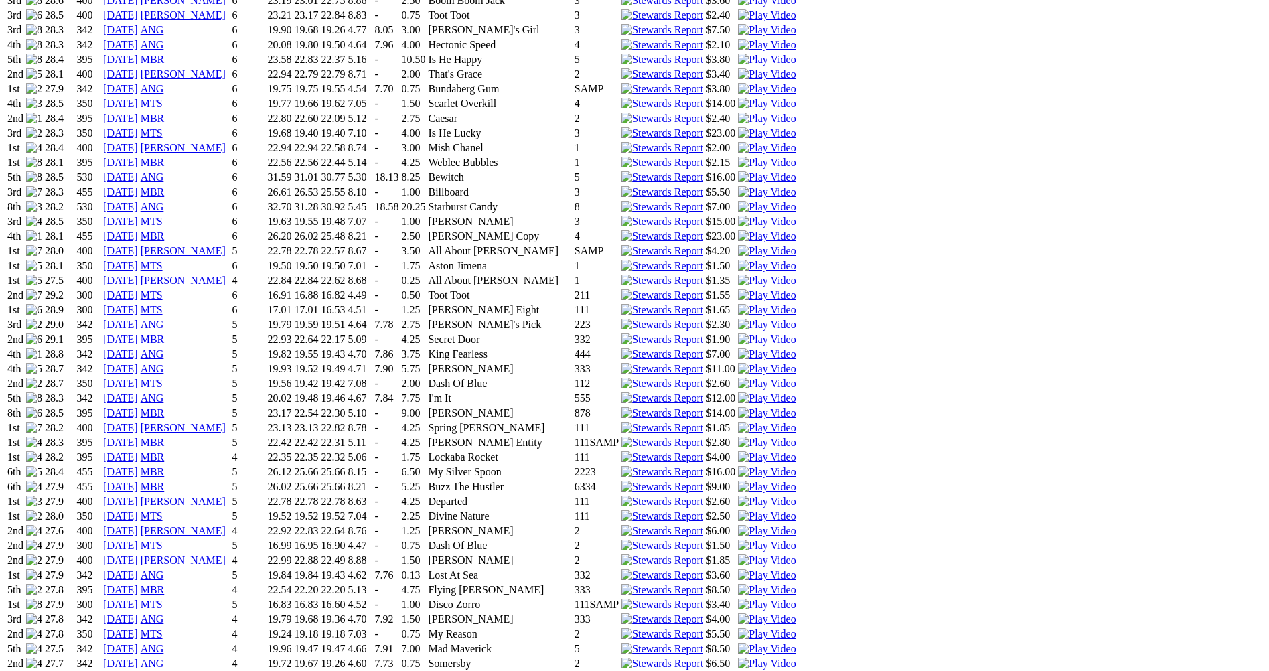
scroll to position [1273, 0]
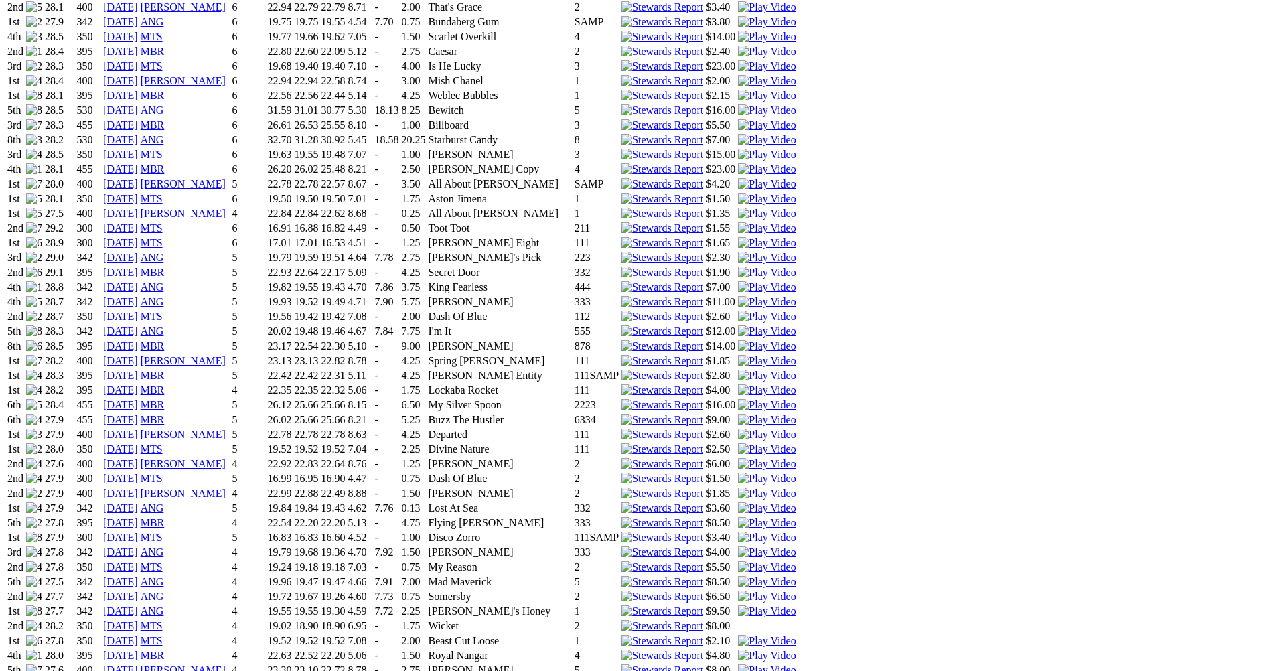
click at [796, 532] on img at bounding box center [767, 538] width 58 height 12
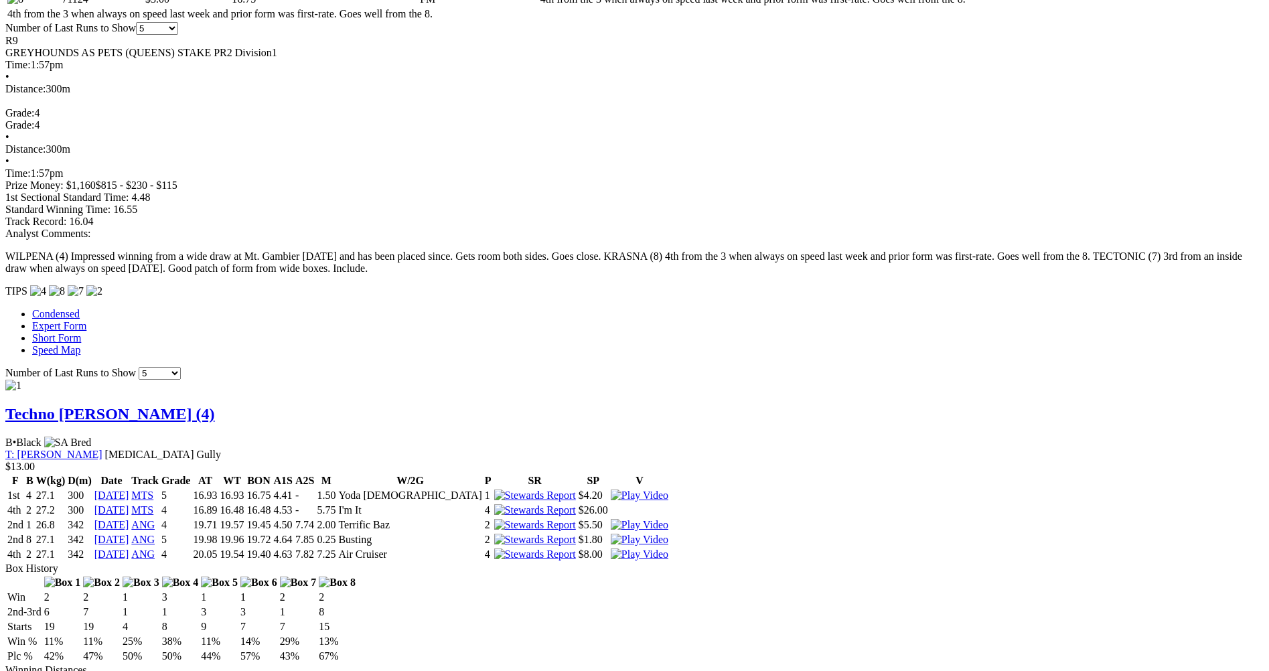
scroll to position [1273, 0]
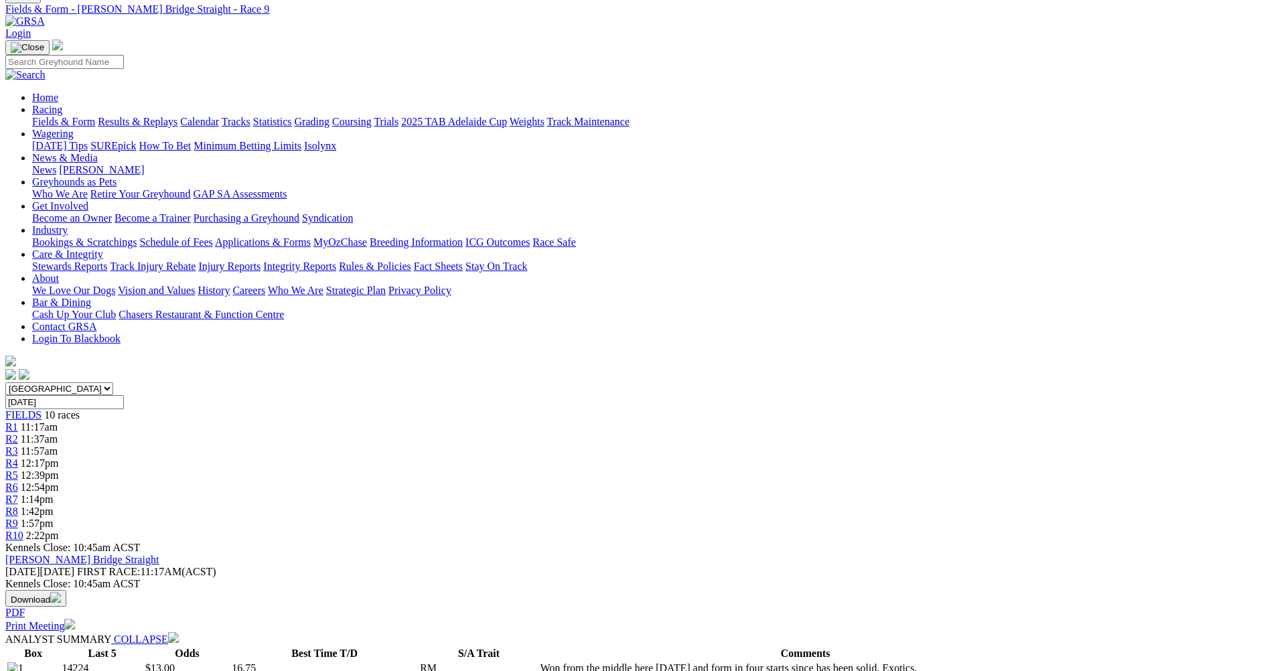
scroll to position [0, 0]
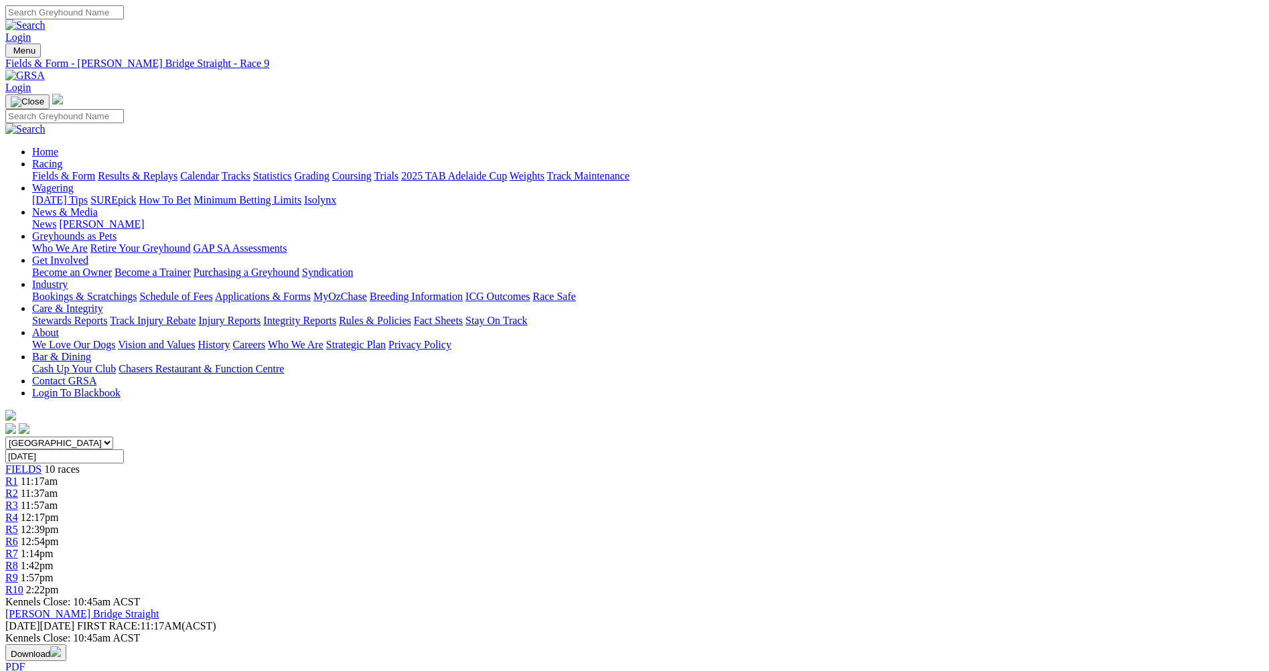
click at [1014, 584] on div "R10 2:22pm" at bounding box center [634, 590] width 1259 height 12
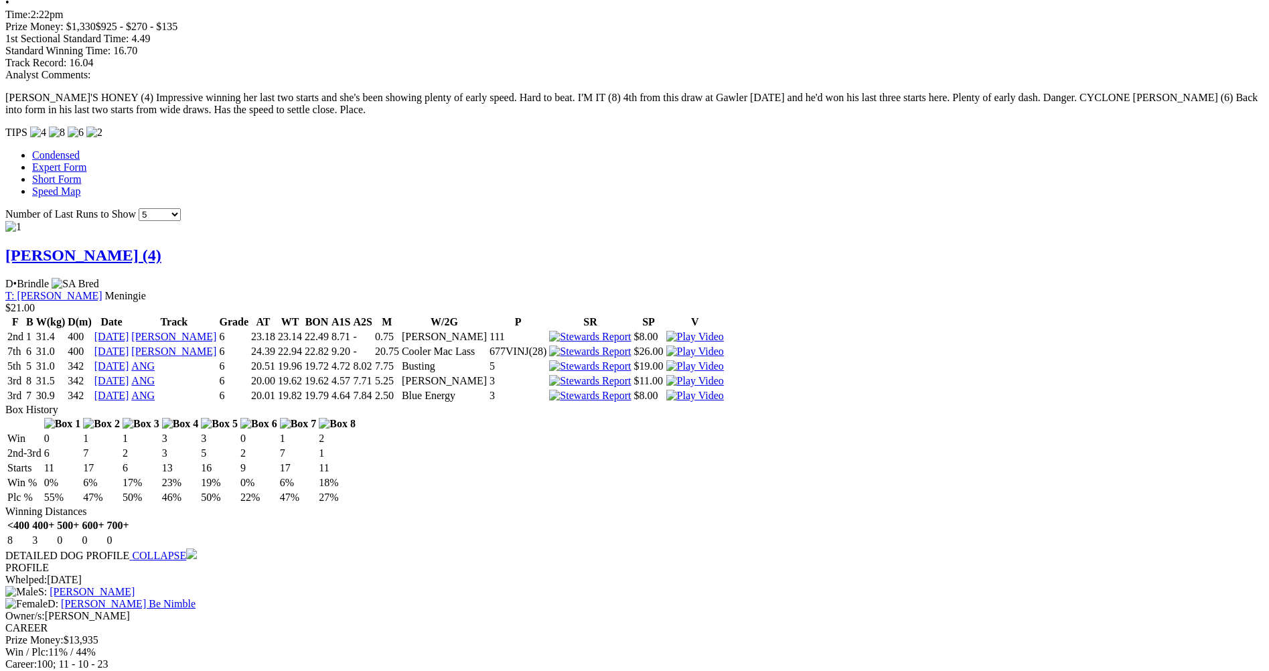
scroll to position [1005, 0]
